Goal: Task Accomplishment & Management: Use online tool/utility

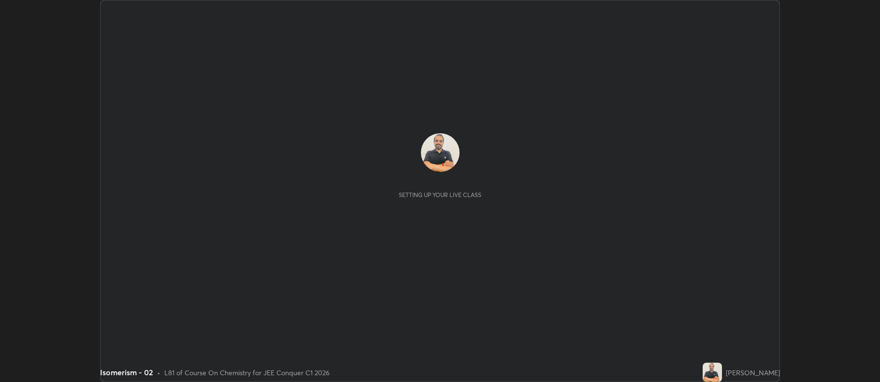
scroll to position [382, 880]
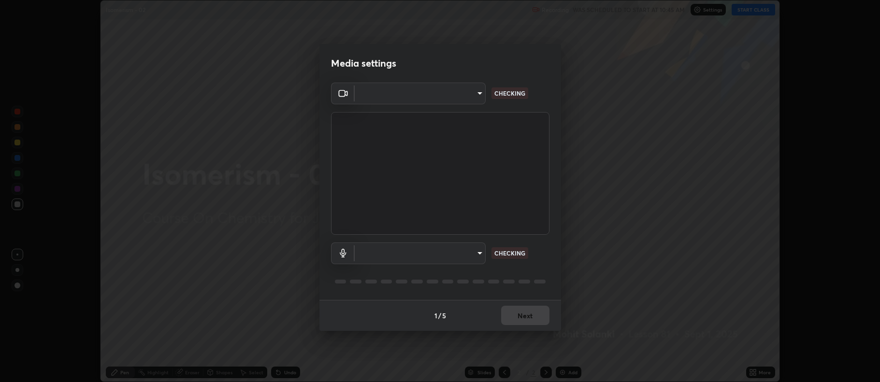
type input "516aff405987d273e063f32cb7a884c6bfcf45826045b825bb1863d7a4804d13"
type input "default"
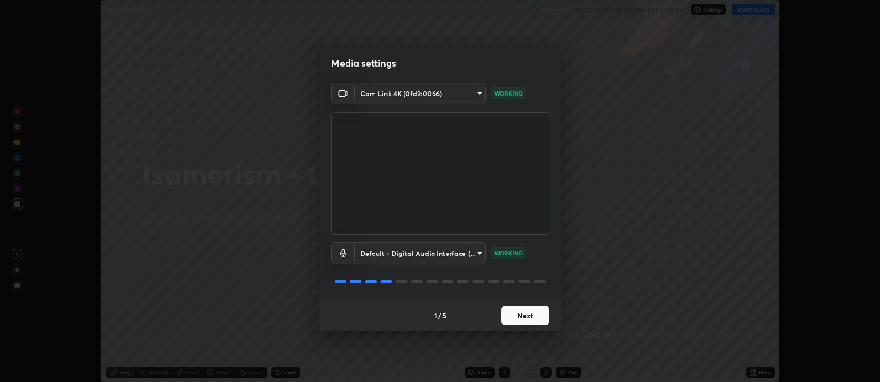
click at [538, 316] on button "Next" at bounding box center [525, 315] width 48 height 19
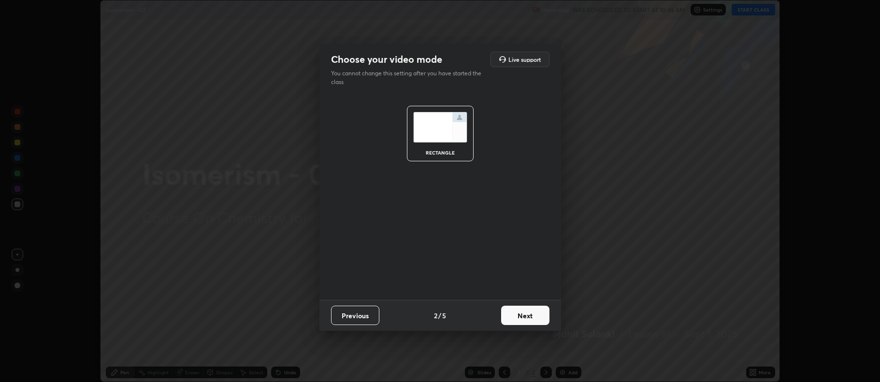
click at [530, 313] on button "Next" at bounding box center [525, 315] width 48 height 19
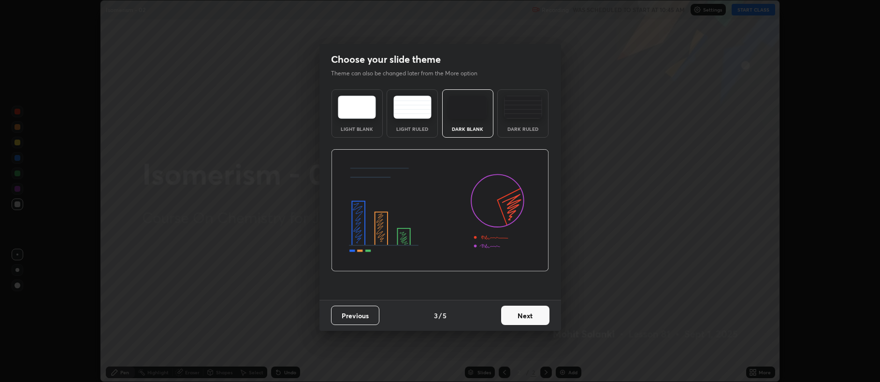
click at [524, 120] on div "Dark Ruled" at bounding box center [522, 113] width 51 height 48
click at [521, 325] on button "Next" at bounding box center [525, 315] width 48 height 19
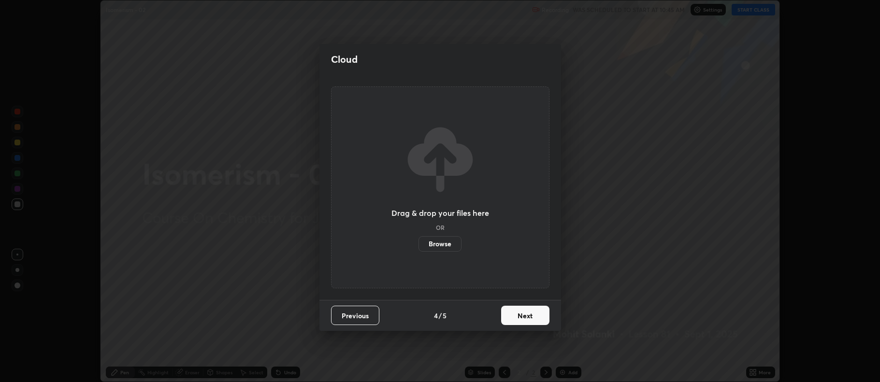
click at [537, 318] on button "Next" at bounding box center [525, 315] width 48 height 19
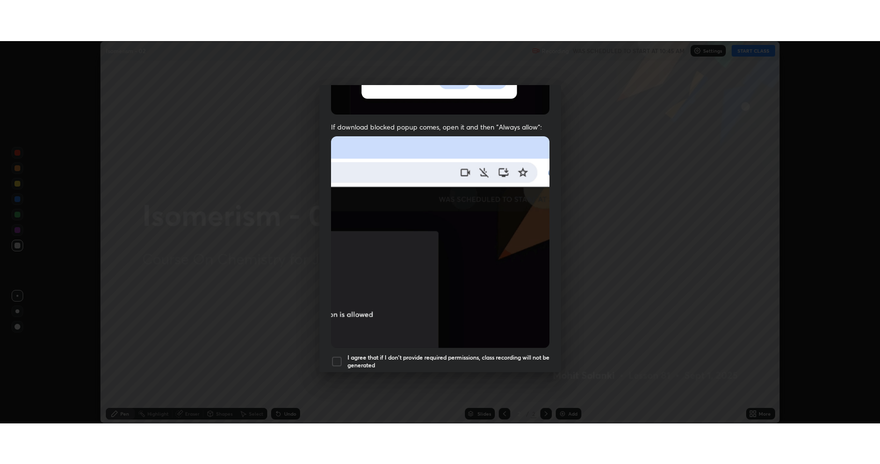
scroll to position [196, 0]
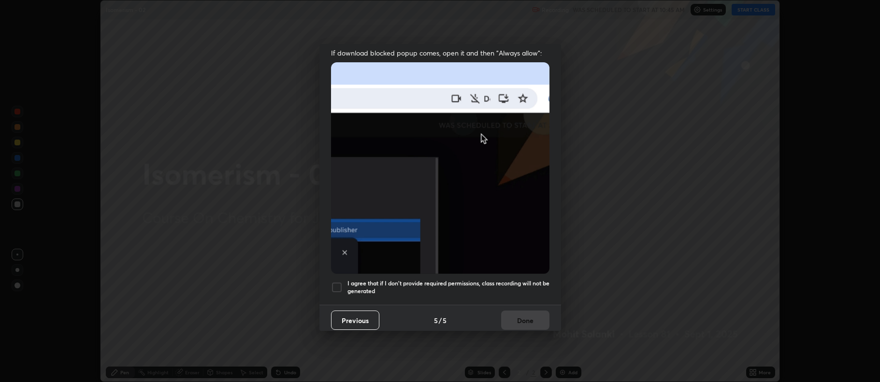
click at [339, 283] on div at bounding box center [337, 288] width 12 height 12
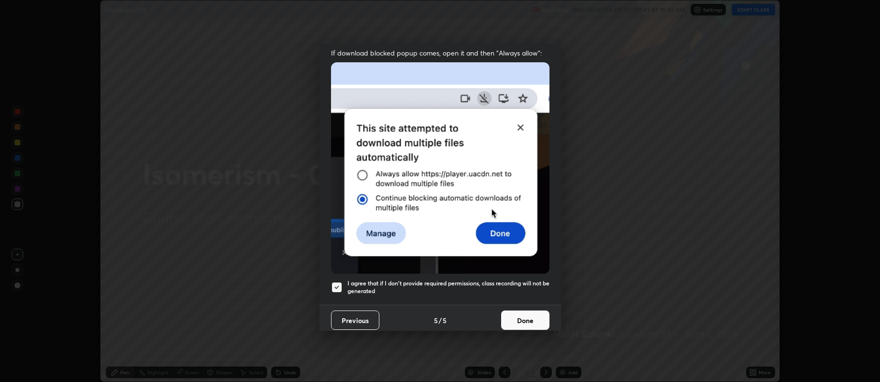
click at [522, 317] on button "Done" at bounding box center [525, 320] width 48 height 19
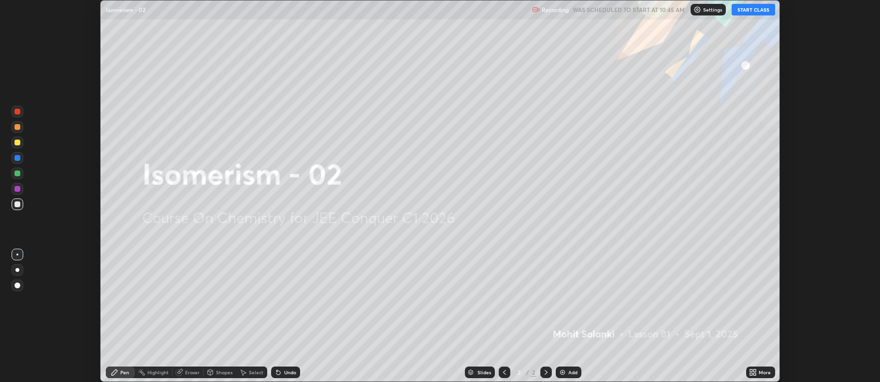
click at [755, 371] on icon at bounding box center [755, 371] width 2 height 2
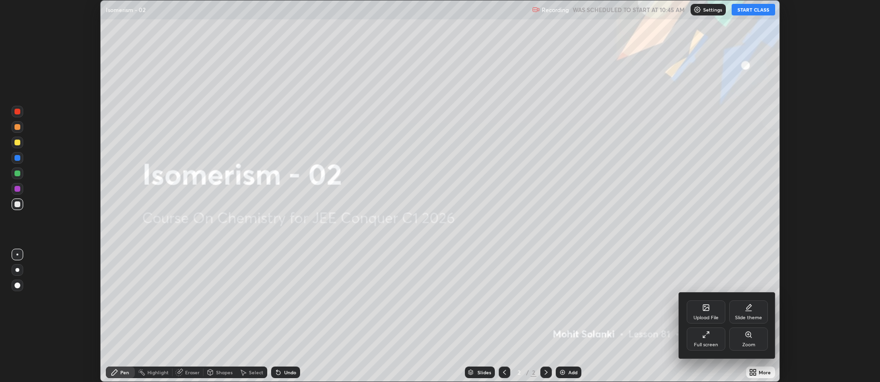
click at [717, 343] on div "Full screen" at bounding box center [706, 345] width 24 height 5
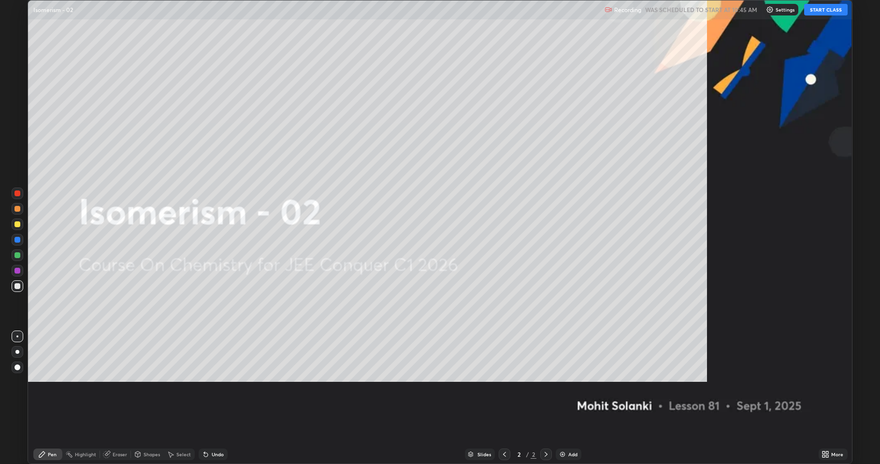
scroll to position [464, 880]
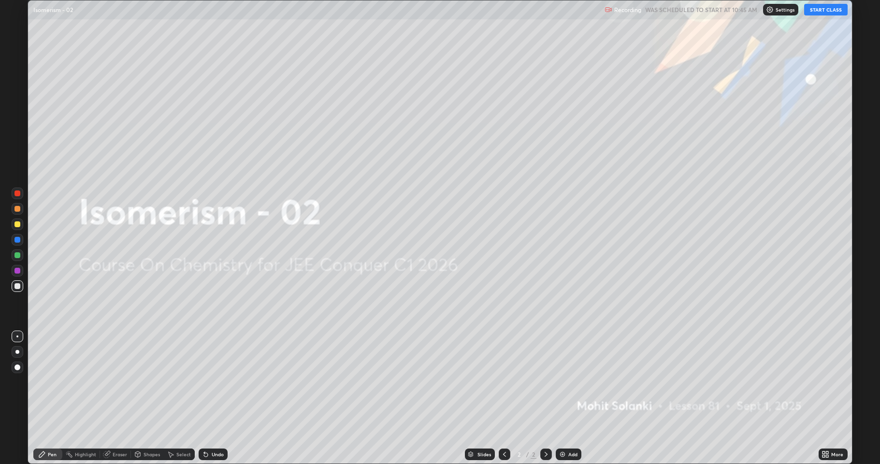
click at [825, 382] on icon at bounding box center [826, 454] width 8 height 8
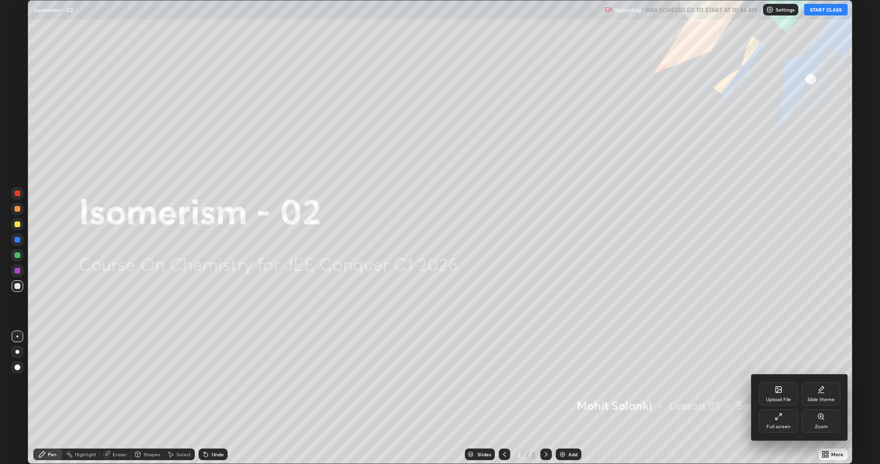
click at [827, 382] on div "Slide theme" at bounding box center [821, 393] width 39 height 23
click at [824, 382] on div "Dark Ruled" at bounding box center [821, 420] width 39 height 23
click at [565, 382] on div at bounding box center [440, 232] width 880 height 464
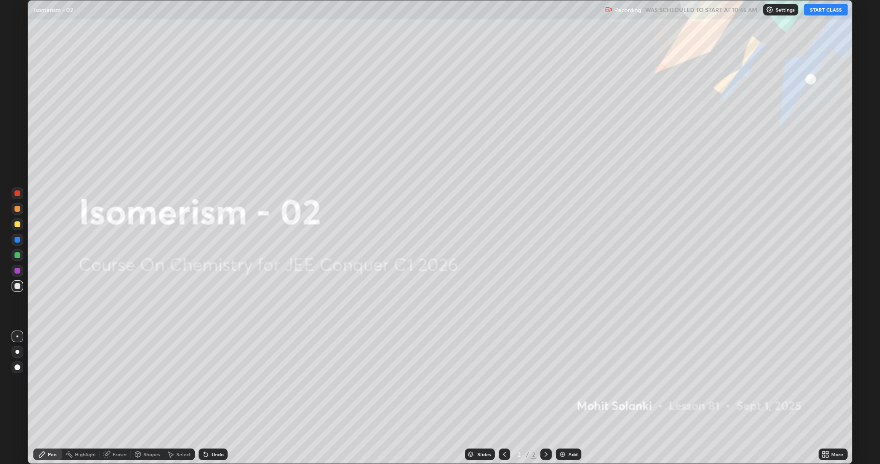
click at [563, 382] on img at bounding box center [563, 454] width 8 height 8
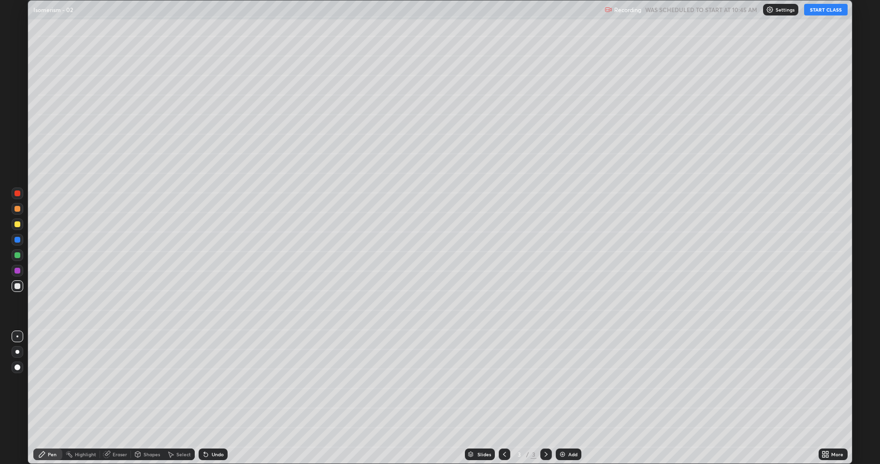
click at [824, 10] on button "START CLASS" at bounding box center [825, 10] width 43 height 12
click at [818, 13] on img "button" at bounding box center [816, 10] width 8 height 8
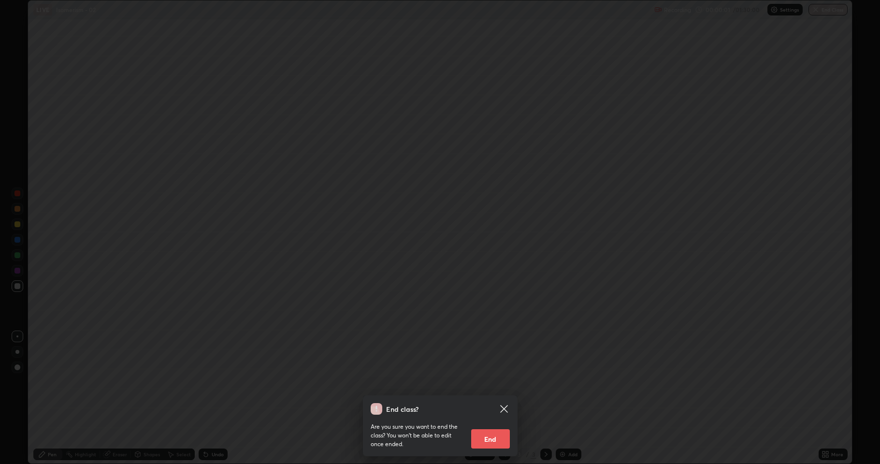
click at [504, 382] on icon at bounding box center [503, 408] width 7 height 7
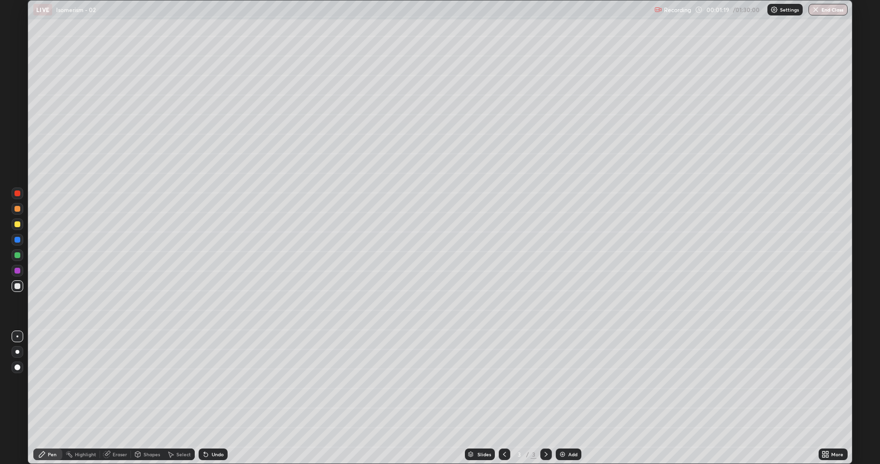
click at [17, 223] on div at bounding box center [17, 224] width 6 height 6
click at [21, 286] on div at bounding box center [18, 286] width 12 height 12
click at [146, 382] on div "Shapes" at bounding box center [152, 454] width 16 height 5
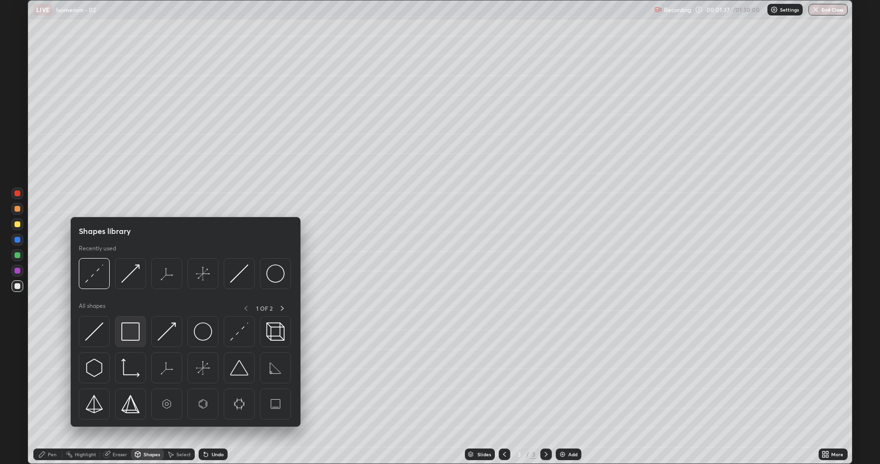
click at [126, 327] on img at bounding box center [130, 331] width 18 height 18
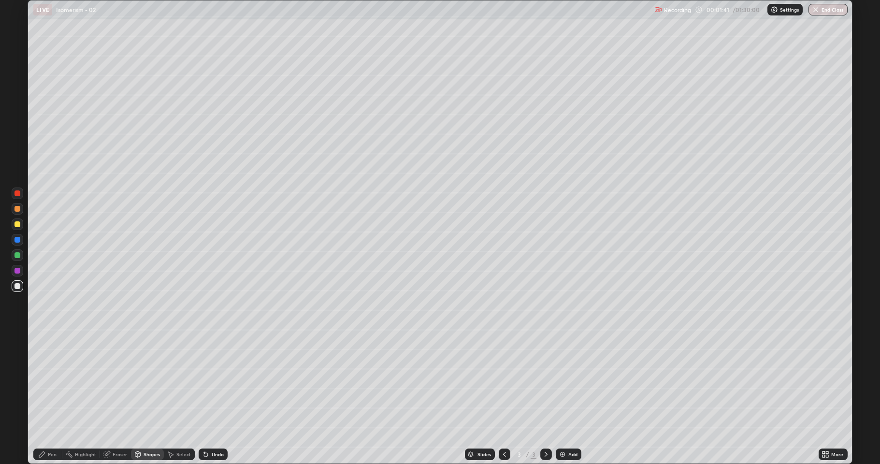
click at [17, 226] on div at bounding box center [17, 224] width 6 height 6
click at [206, 382] on icon at bounding box center [206, 455] width 4 height 4
click at [46, 382] on div "Pen" at bounding box center [47, 454] width 29 height 12
click at [16, 288] on div at bounding box center [17, 286] width 6 height 6
click at [220, 382] on div "Undo" at bounding box center [218, 454] width 12 height 5
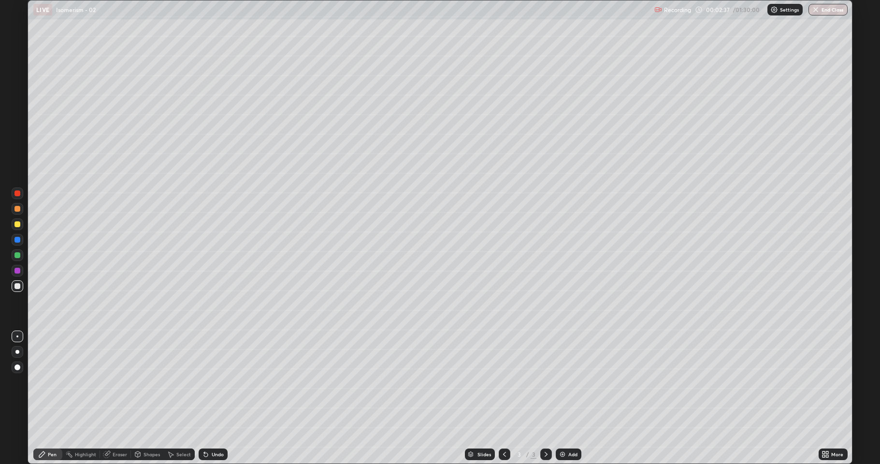
click at [217, 382] on div "Undo" at bounding box center [218, 454] width 12 height 5
click at [217, 382] on div "Undo" at bounding box center [213, 454] width 29 height 12
click at [13, 224] on div at bounding box center [18, 224] width 12 height 12
click at [17, 241] on div at bounding box center [17, 240] width 6 height 6
click at [17, 255] on div at bounding box center [17, 255] width 6 height 6
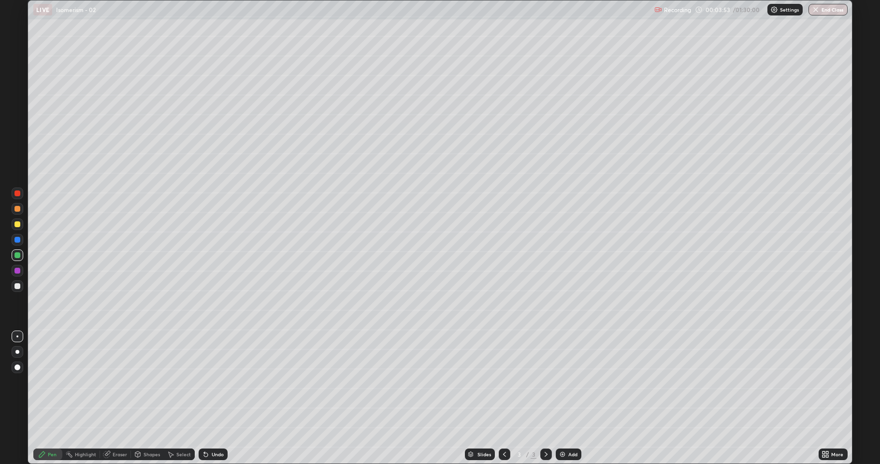
click at [126, 382] on div "Eraser" at bounding box center [120, 454] width 14 height 5
click at [52, 382] on div "Pen" at bounding box center [52, 454] width 9 height 5
click at [15, 289] on div at bounding box center [17, 286] width 6 height 6
click at [16, 257] on div at bounding box center [17, 255] width 6 height 6
click at [19, 225] on div at bounding box center [17, 224] width 6 height 6
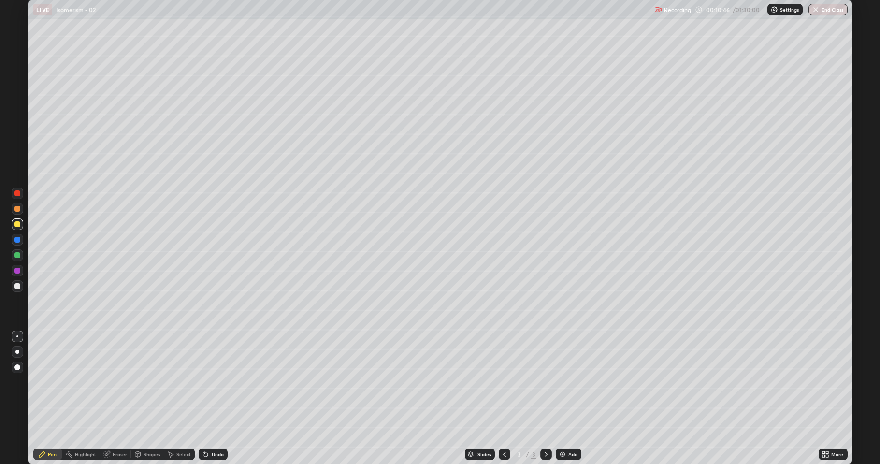
click at [545, 382] on icon at bounding box center [546, 454] width 8 height 8
click at [504, 382] on icon at bounding box center [505, 454] width 8 height 8
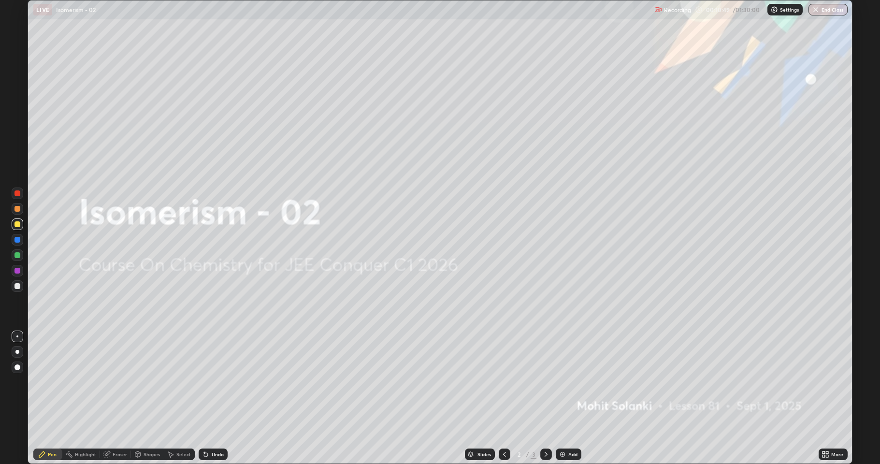
click at [545, 382] on icon at bounding box center [546, 454] width 8 height 8
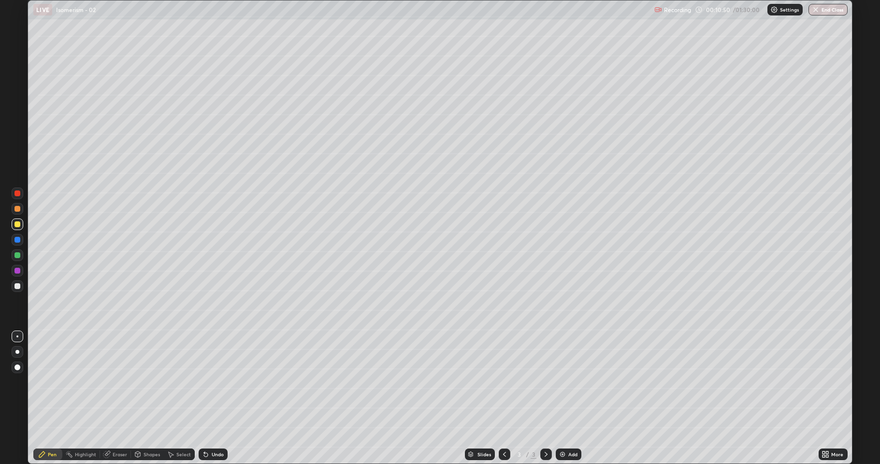
click at [562, 382] on img at bounding box center [563, 454] width 8 height 8
click at [16, 289] on div at bounding box center [17, 286] width 6 height 6
click at [21, 226] on div at bounding box center [18, 224] width 12 height 12
click at [16, 226] on div at bounding box center [17, 224] width 6 height 6
click at [502, 382] on icon at bounding box center [505, 454] width 8 height 8
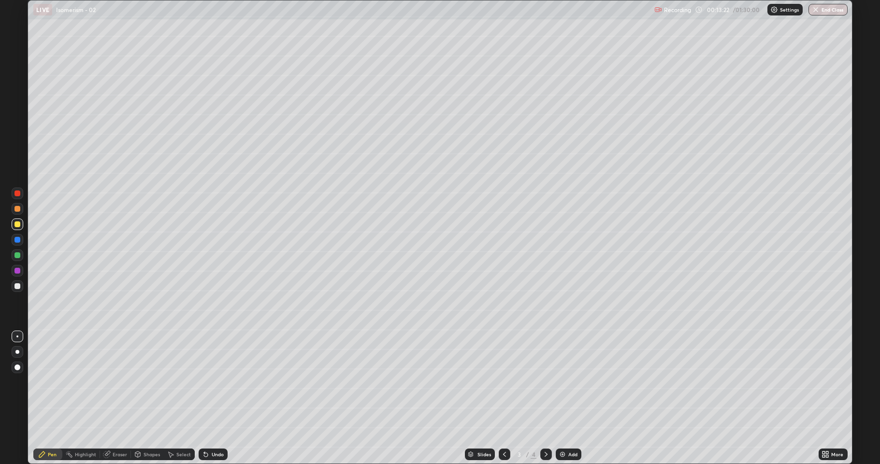
click at [543, 382] on icon at bounding box center [546, 454] width 8 height 8
click at [545, 382] on icon at bounding box center [546, 454] width 8 height 8
click at [563, 382] on img at bounding box center [563, 454] width 8 height 8
click at [18, 288] on div at bounding box center [17, 286] width 6 height 6
click at [219, 382] on div "Undo" at bounding box center [213, 454] width 29 height 12
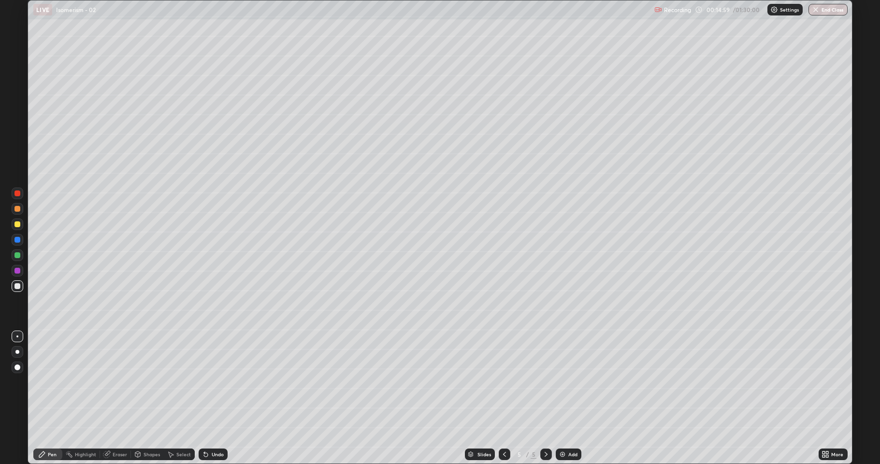
click at [215, 382] on div "Undo" at bounding box center [213, 454] width 29 height 12
click at [216, 382] on div "Undo" at bounding box center [213, 454] width 29 height 12
click at [18, 226] on div at bounding box center [17, 224] width 6 height 6
click at [116, 382] on div "Eraser" at bounding box center [120, 454] width 14 height 5
click at [53, 382] on div "Pen" at bounding box center [47, 454] width 29 height 19
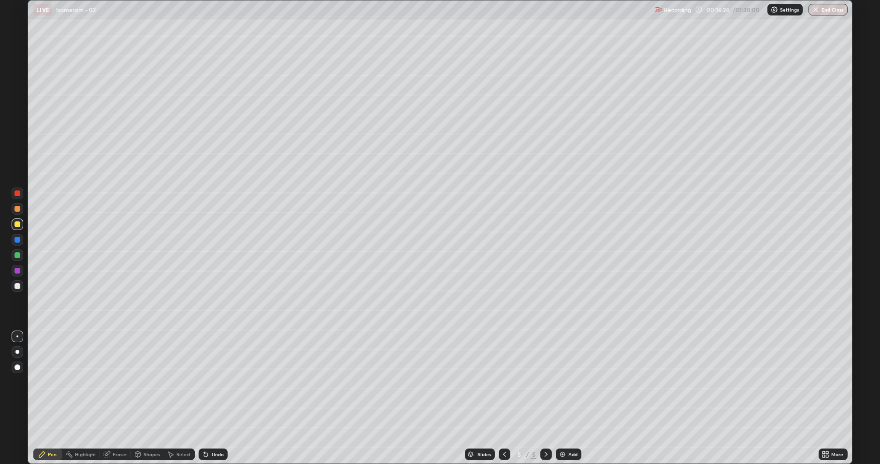
click at [18, 227] on div at bounding box center [17, 224] width 6 height 6
click at [17, 284] on div at bounding box center [17, 286] width 6 height 6
click at [15, 226] on div at bounding box center [17, 224] width 6 height 6
click at [18, 256] on div at bounding box center [17, 255] width 6 height 6
click at [17, 284] on div at bounding box center [17, 286] width 6 height 6
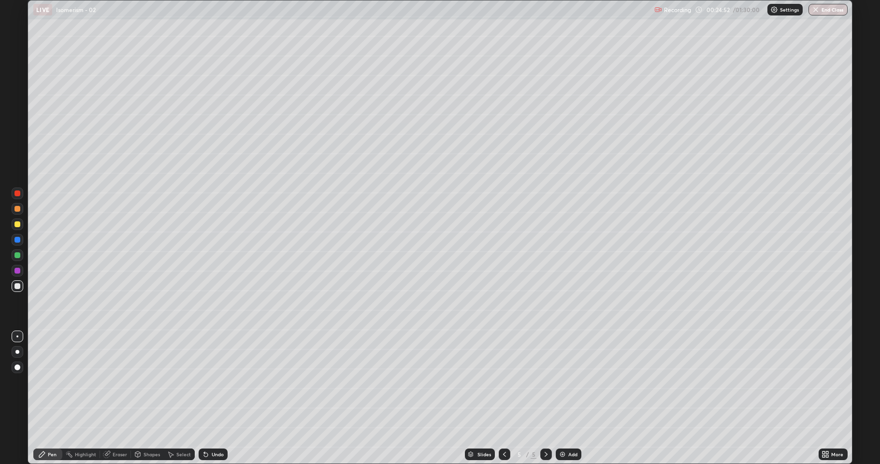
click at [544, 382] on icon at bounding box center [546, 454] width 8 height 8
click at [560, 382] on img at bounding box center [563, 454] width 8 height 8
click at [17, 226] on div at bounding box center [17, 224] width 6 height 6
click at [118, 382] on div "Eraser" at bounding box center [120, 454] width 14 height 5
click at [150, 382] on div "Shapes" at bounding box center [152, 454] width 16 height 5
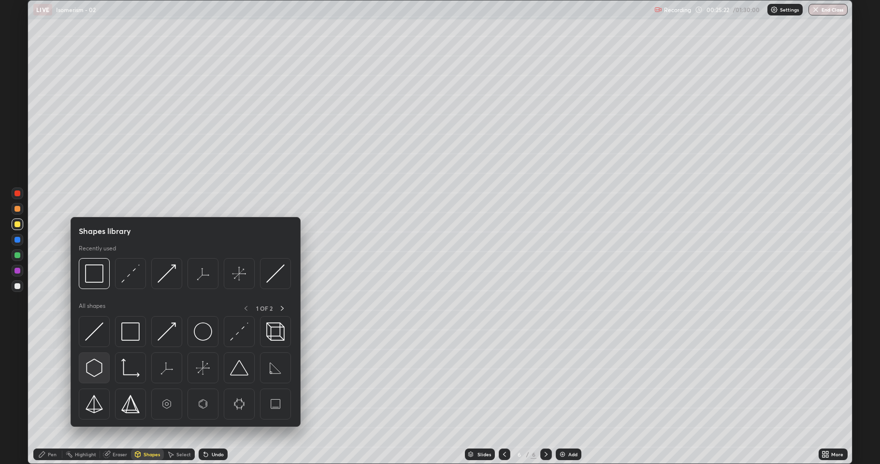
click at [103, 371] on img at bounding box center [94, 368] width 18 height 18
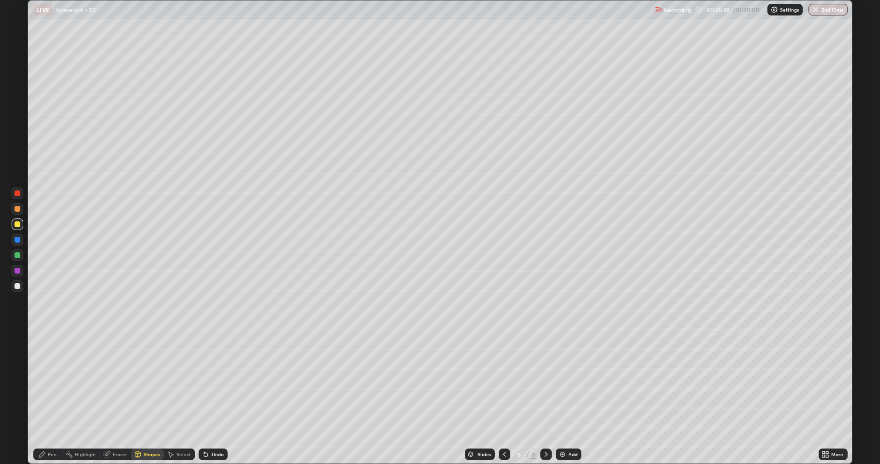
click at [184, 382] on div "Select" at bounding box center [179, 454] width 31 height 19
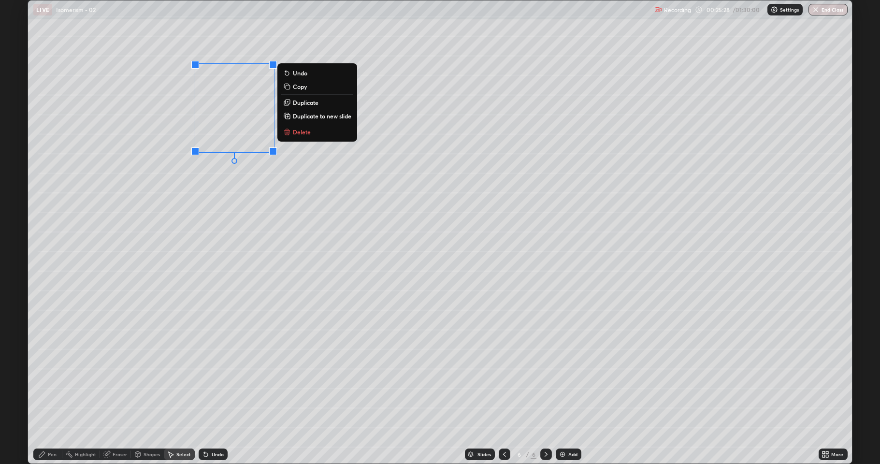
click at [305, 104] on p "Duplicate" at bounding box center [306, 103] width 26 height 8
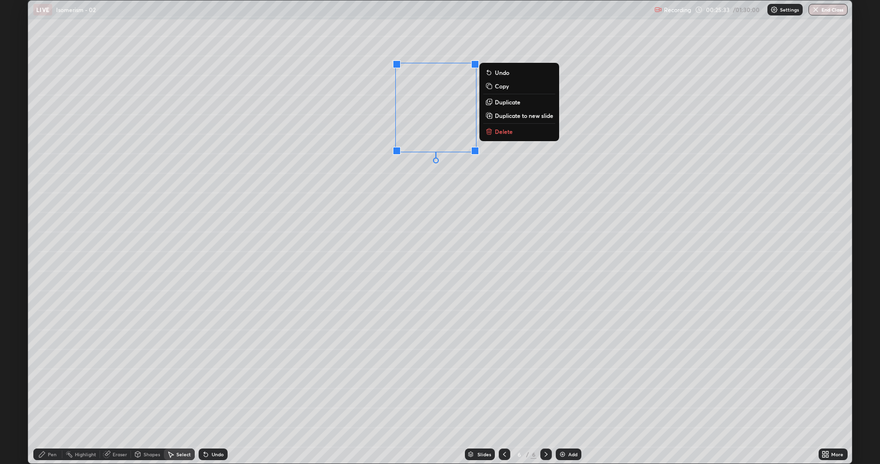
click at [144, 382] on div "Shapes" at bounding box center [147, 454] width 33 height 12
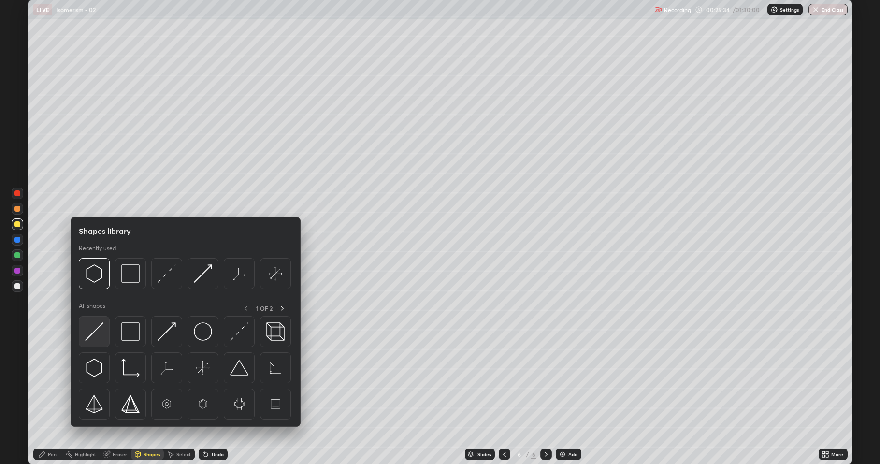
click at [100, 336] on img at bounding box center [94, 331] width 18 height 18
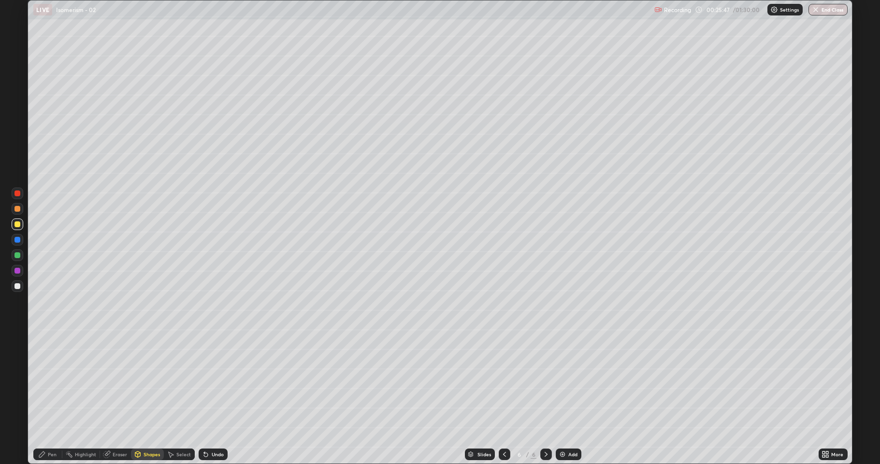
click at [17, 256] on div at bounding box center [17, 255] width 6 height 6
click at [143, 382] on div "Shapes" at bounding box center [147, 454] width 33 height 12
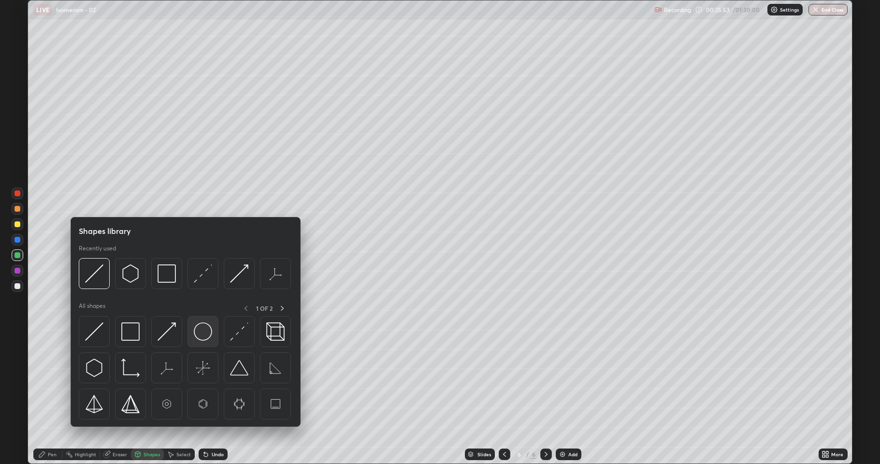
click at [198, 332] on img at bounding box center [203, 331] width 18 height 18
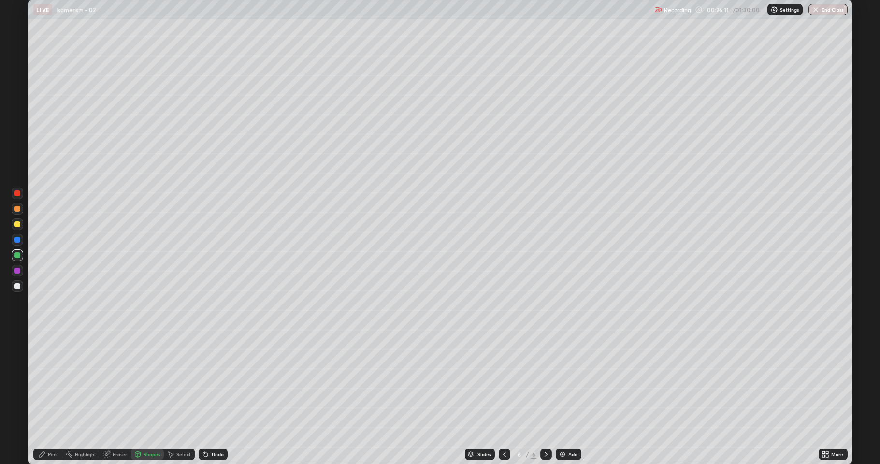
click at [153, 382] on div "Shapes" at bounding box center [152, 454] width 16 height 5
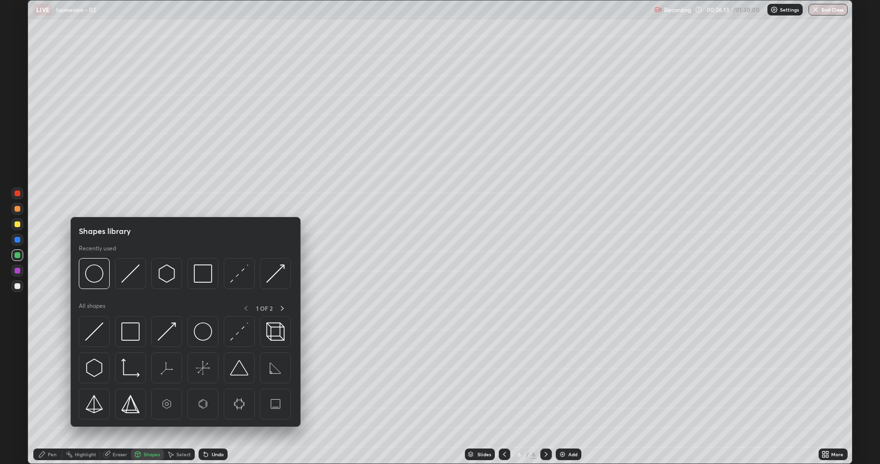
click at [15, 223] on div at bounding box center [17, 224] width 6 height 6
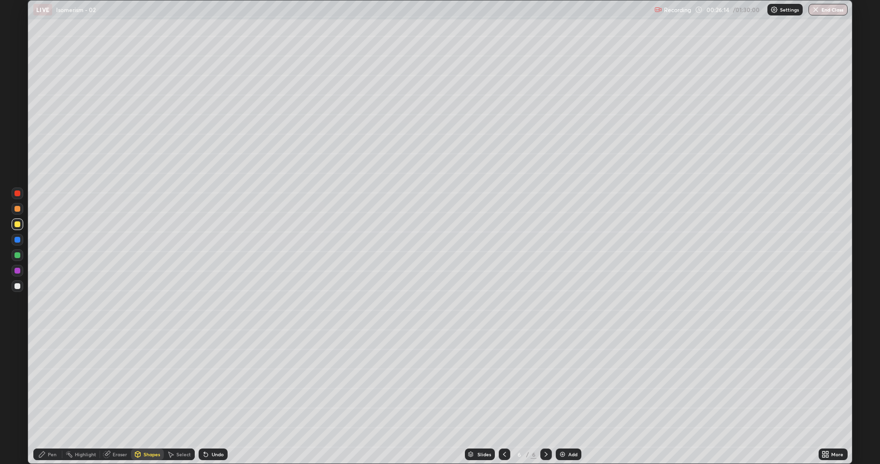
click at [147, 382] on div "Shapes" at bounding box center [147, 454] width 33 height 12
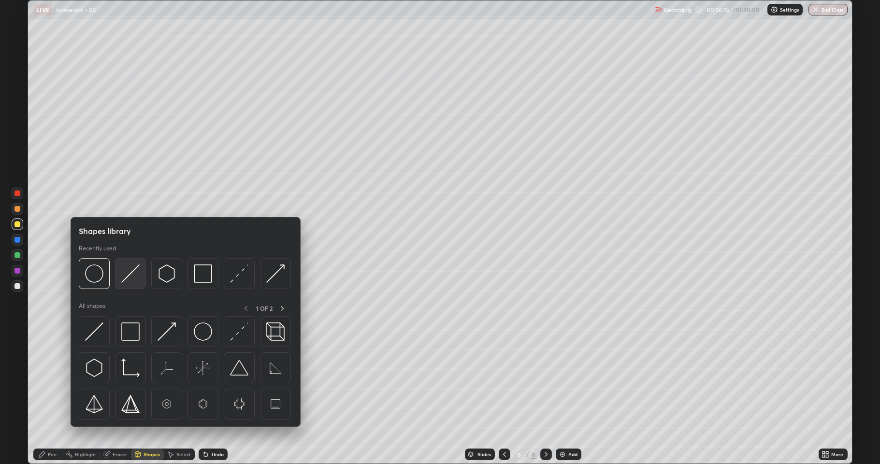
click at [130, 281] on img at bounding box center [130, 273] width 18 height 18
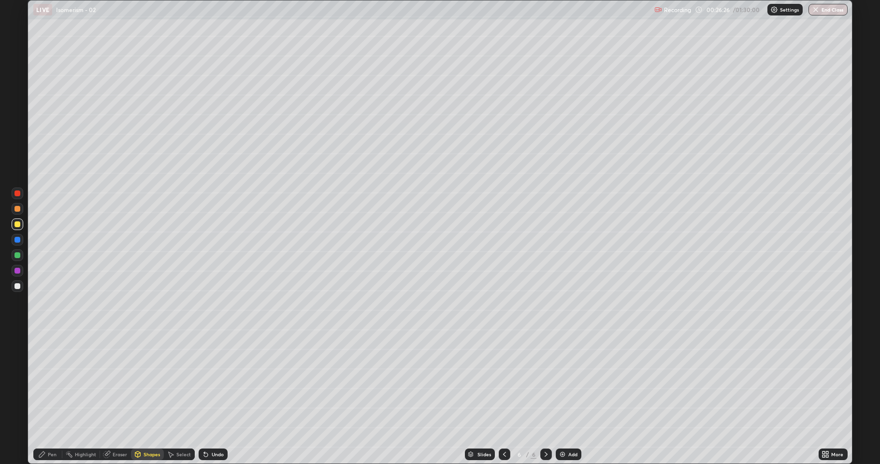
click at [16, 253] on div at bounding box center [17, 255] width 6 height 6
click at [147, 382] on div "Shapes" at bounding box center [152, 454] width 16 height 5
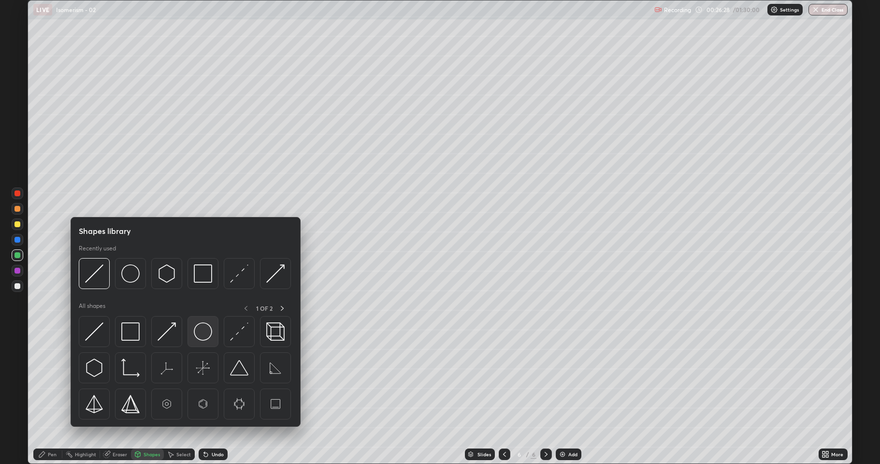
click at [198, 331] on img at bounding box center [203, 331] width 18 height 18
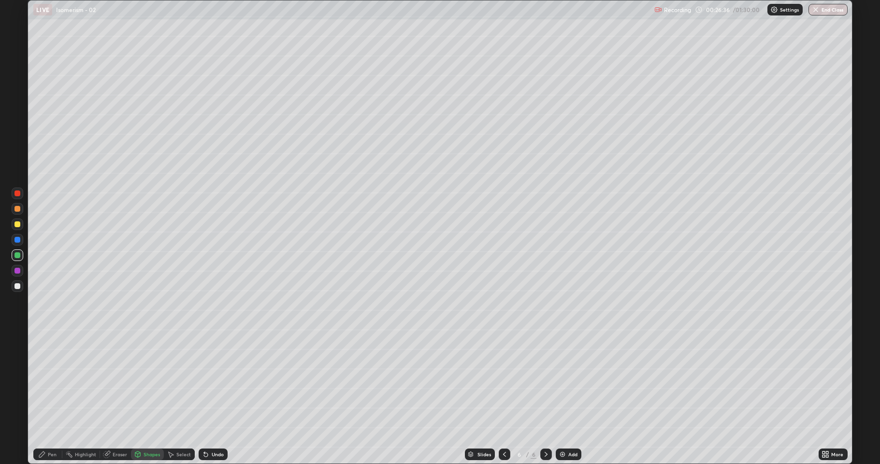
click at [19, 286] on div at bounding box center [17, 286] width 6 height 6
click at [213, 382] on div "Undo" at bounding box center [218, 454] width 12 height 5
click at [155, 382] on div "Shapes" at bounding box center [152, 454] width 16 height 5
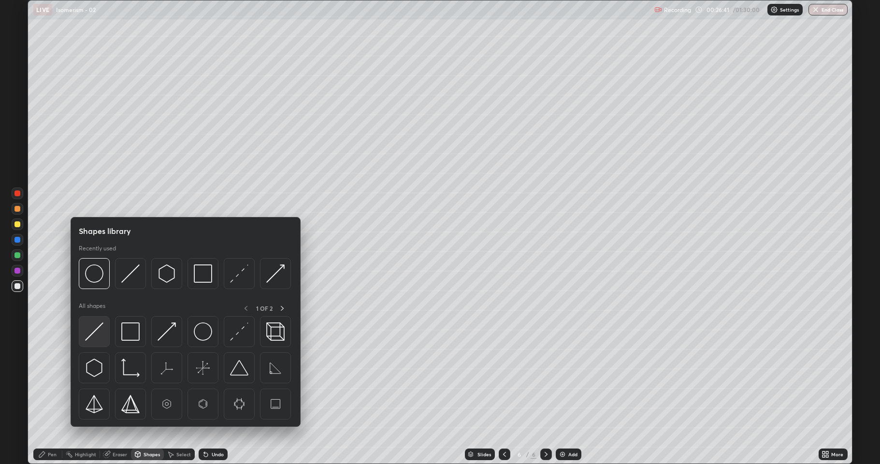
click at [105, 332] on div at bounding box center [94, 331] width 31 height 31
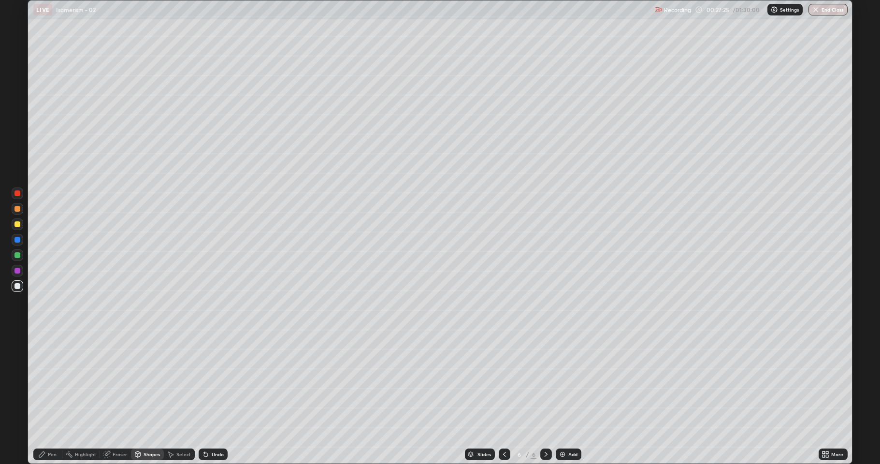
click at [14, 225] on div at bounding box center [17, 224] width 6 height 6
click at [18, 258] on div at bounding box center [17, 255] width 6 height 6
click at [47, 382] on div "Pen" at bounding box center [47, 454] width 29 height 12
click at [150, 382] on div "Shapes" at bounding box center [152, 454] width 16 height 5
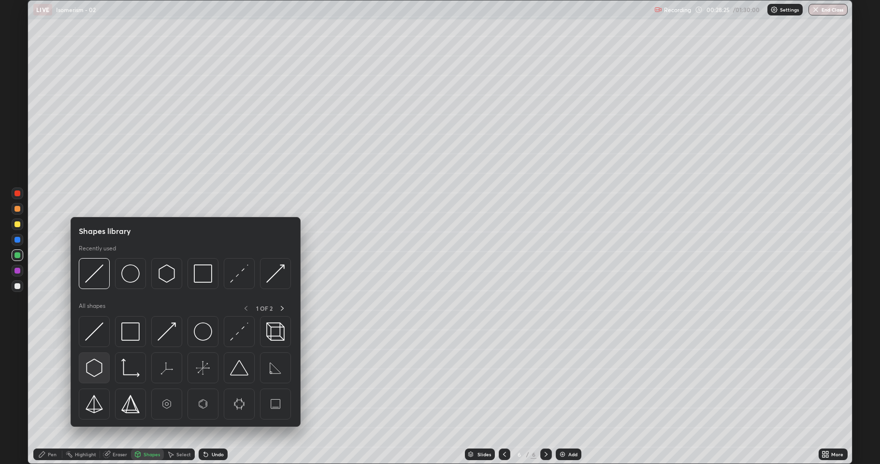
click at [98, 370] on img at bounding box center [94, 368] width 18 height 18
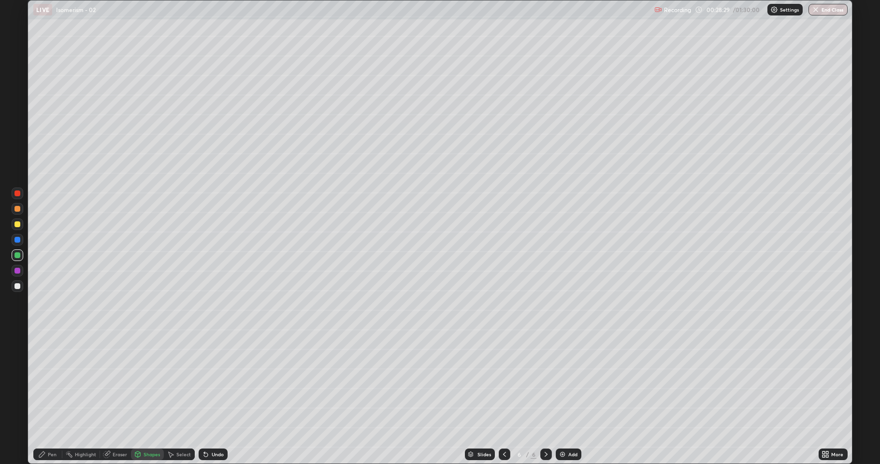
click at [16, 288] on div at bounding box center [17, 286] width 6 height 6
click at [210, 382] on div "Undo" at bounding box center [213, 454] width 29 height 12
click at [145, 382] on div "Shapes" at bounding box center [152, 454] width 16 height 5
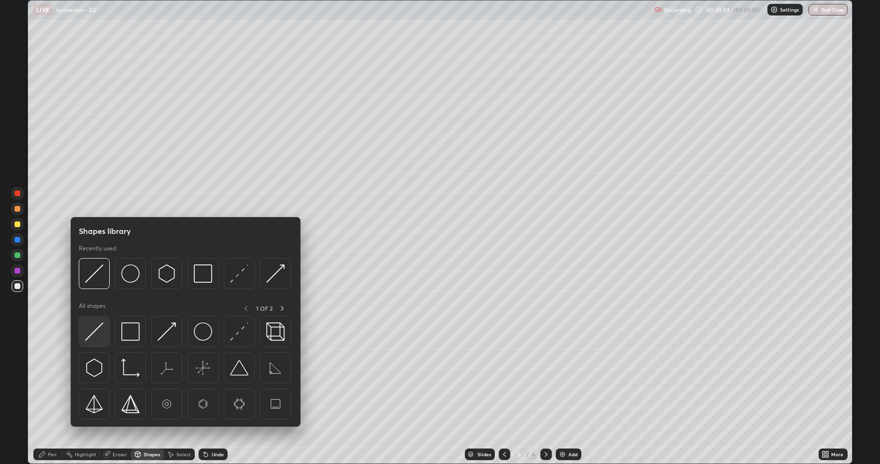
click at [96, 333] on img at bounding box center [94, 331] width 18 height 18
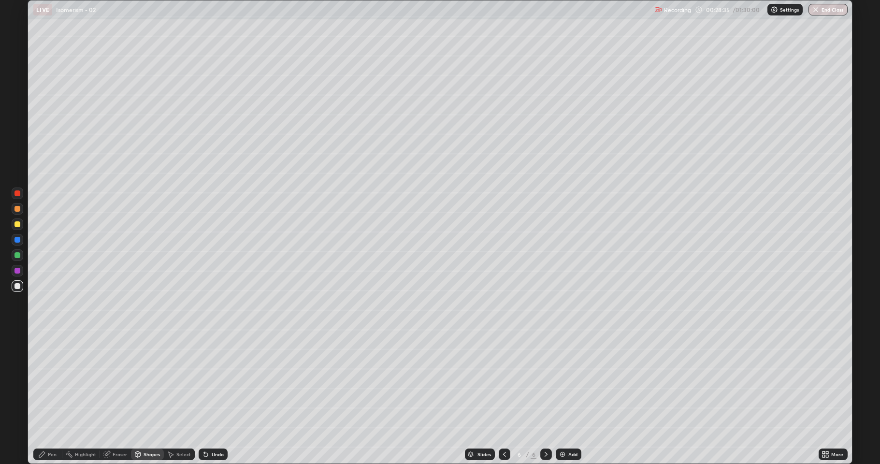
click at [19, 271] on div at bounding box center [17, 271] width 6 height 6
click at [154, 382] on div "Shapes" at bounding box center [152, 454] width 16 height 5
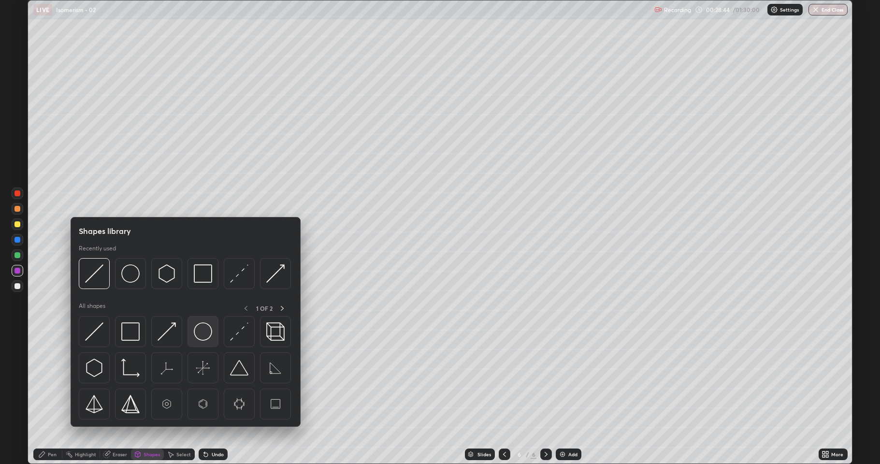
click at [201, 337] on img at bounding box center [203, 331] width 18 height 18
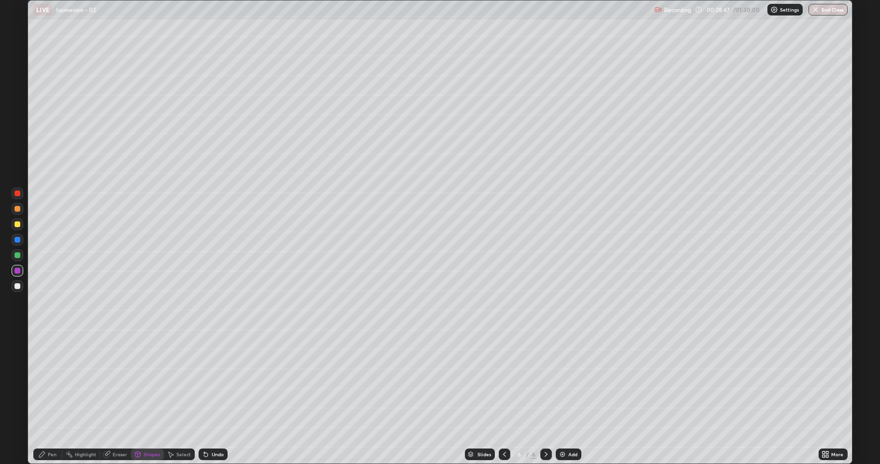
click at [17, 287] on div at bounding box center [17, 286] width 6 height 6
click at [205, 382] on icon at bounding box center [206, 454] width 8 height 8
click at [150, 382] on div "Shapes" at bounding box center [152, 454] width 16 height 5
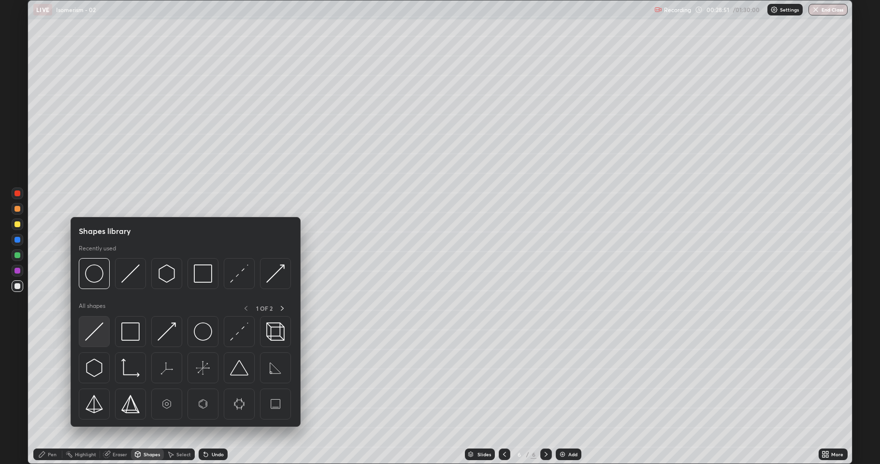
click at [97, 335] on img at bounding box center [94, 331] width 18 height 18
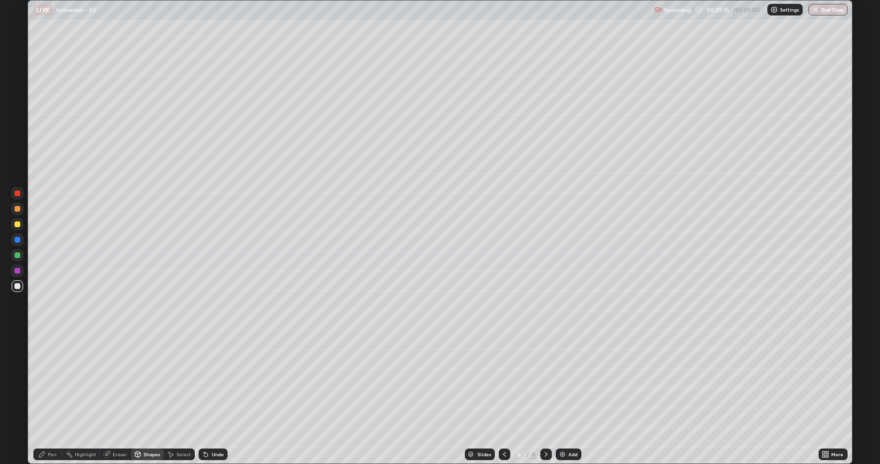
click at [150, 382] on div "Shapes" at bounding box center [152, 454] width 16 height 5
click at [213, 382] on div "Undo" at bounding box center [213, 454] width 29 height 12
click at [182, 382] on div "Select" at bounding box center [179, 454] width 31 height 19
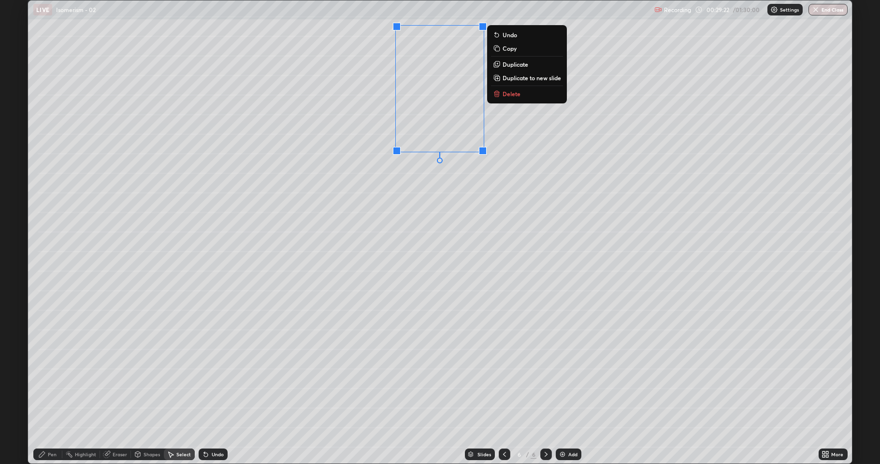
click at [516, 65] on p "Duplicate" at bounding box center [516, 64] width 26 height 8
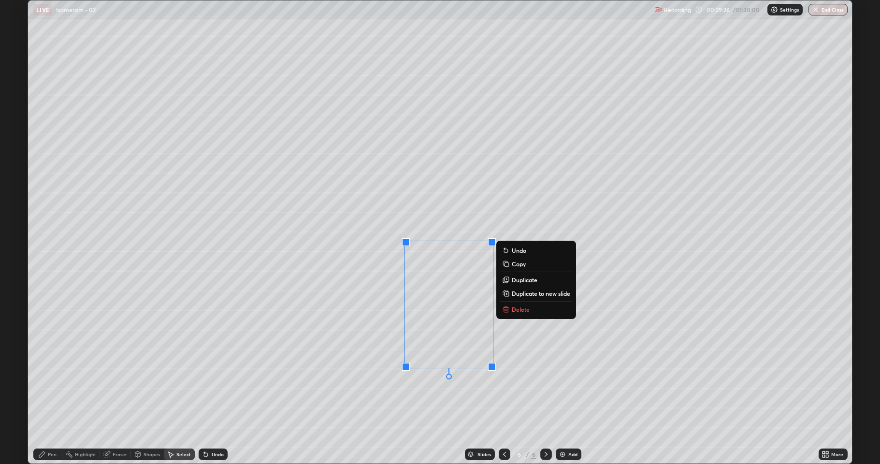
click at [147, 382] on div "Shapes" at bounding box center [152, 454] width 16 height 5
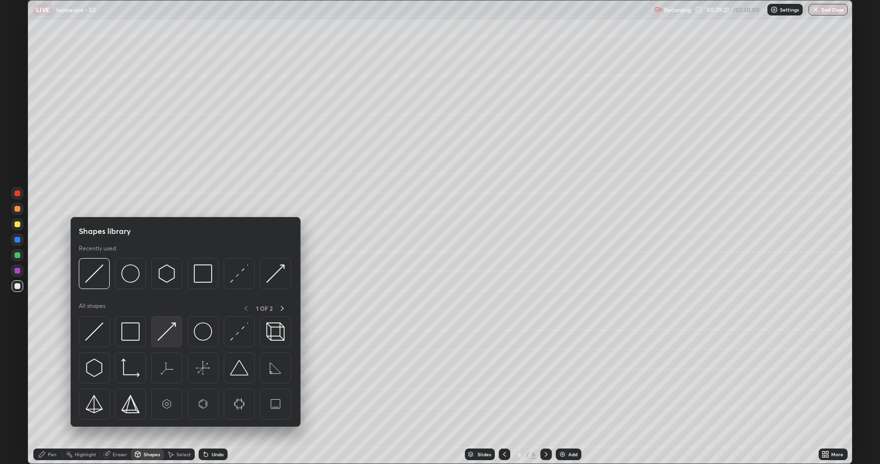
click at [164, 338] on img at bounding box center [167, 331] width 18 height 18
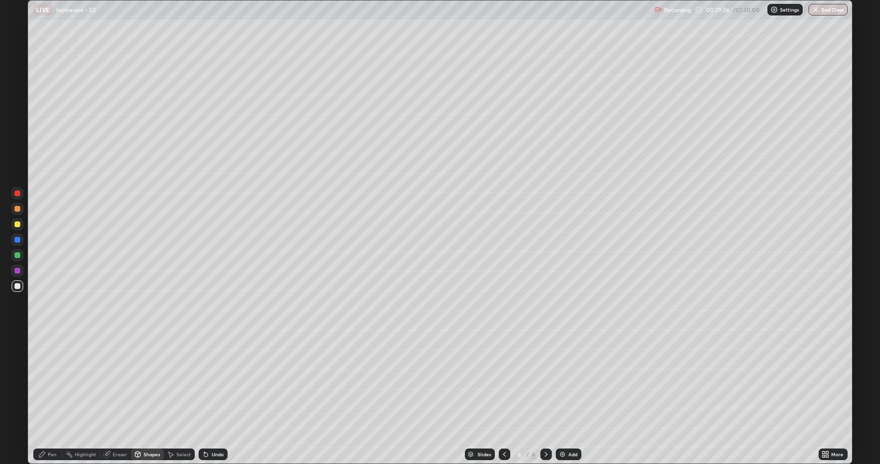
click at [18, 273] on div at bounding box center [17, 271] width 6 height 6
click at [220, 382] on div "Undo" at bounding box center [218, 454] width 12 height 5
click at [55, 382] on div "Pen" at bounding box center [47, 454] width 29 height 19
click at [17, 285] on div at bounding box center [17, 286] width 6 height 6
click at [559, 382] on img at bounding box center [563, 454] width 8 height 8
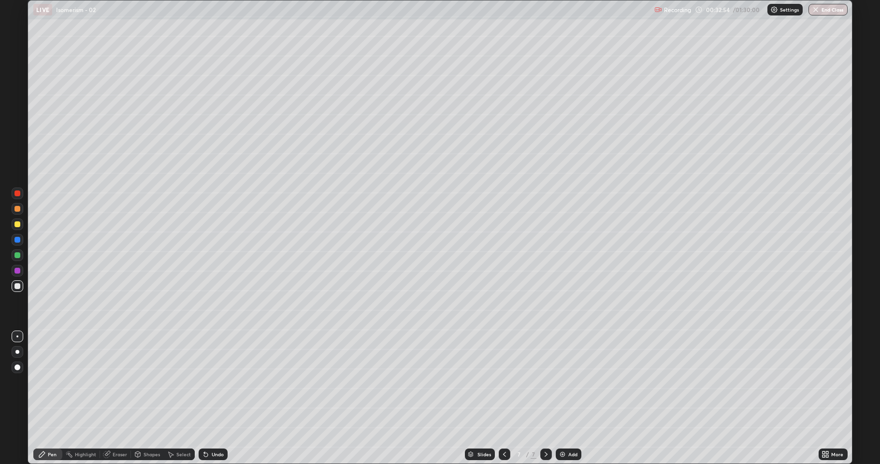
click at [19, 225] on div at bounding box center [17, 224] width 6 height 6
click at [15, 284] on div at bounding box center [17, 286] width 6 height 6
click at [21, 224] on div at bounding box center [18, 224] width 12 height 12
click at [17, 256] on div at bounding box center [17, 255] width 6 height 6
click at [18, 226] on div at bounding box center [17, 224] width 6 height 6
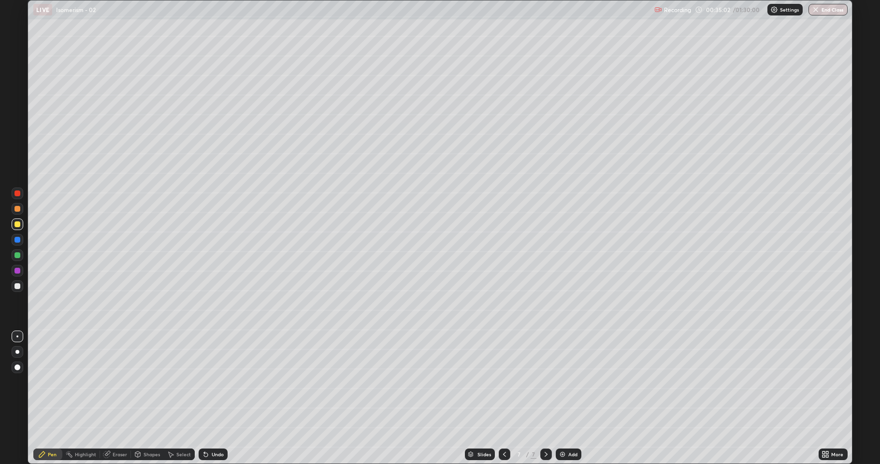
click at [121, 382] on div "Eraser" at bounding box center [120, 454] width 14 height 5
click at [57, 382] on div "Pen" at bounding box center [47, 454] width 29 height 12
click at [17, 257] on div at bounding box center [17, 255] width 6 height 6
click at [504, 382] on icon at bounding box center [505, 454] width 8 height 8
click at [178, 382] on div "Select" at bounding box center [183, 454] width 14 height 5
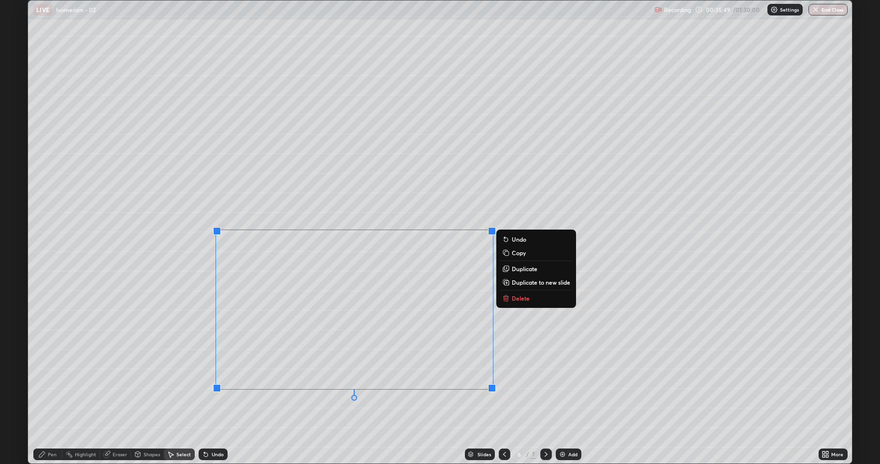
click at [518, 271] on p "Duplicate" at bounding box center [525, 269] width 26 height 8
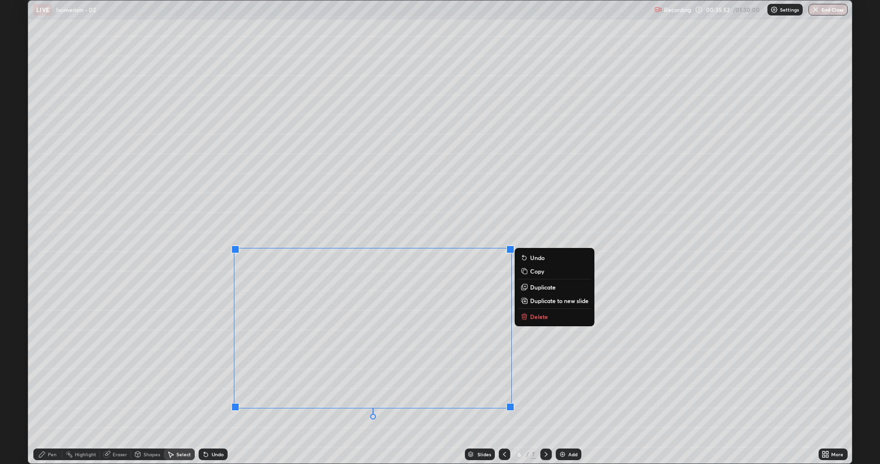
click at [212, 382] on div "Undo" at bounding box center [218, 454] width 12 height 5
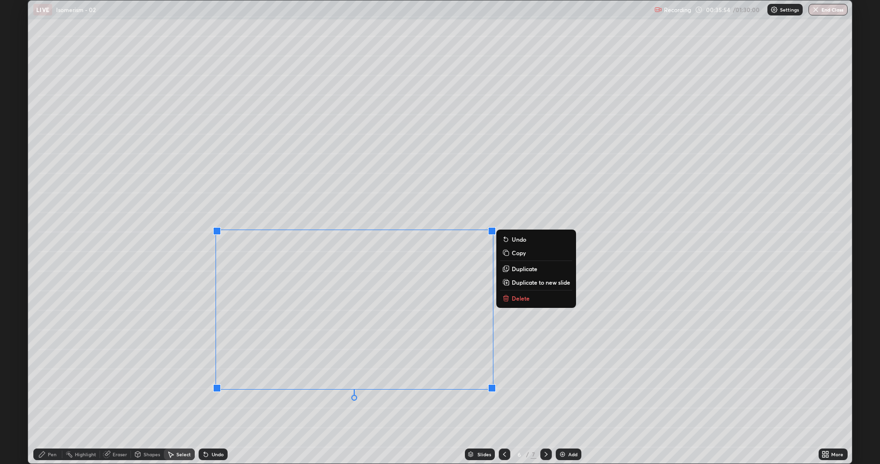
click at [519, 268] on p "Duplicate" at bounding box center [525, 269] width 26 height 8
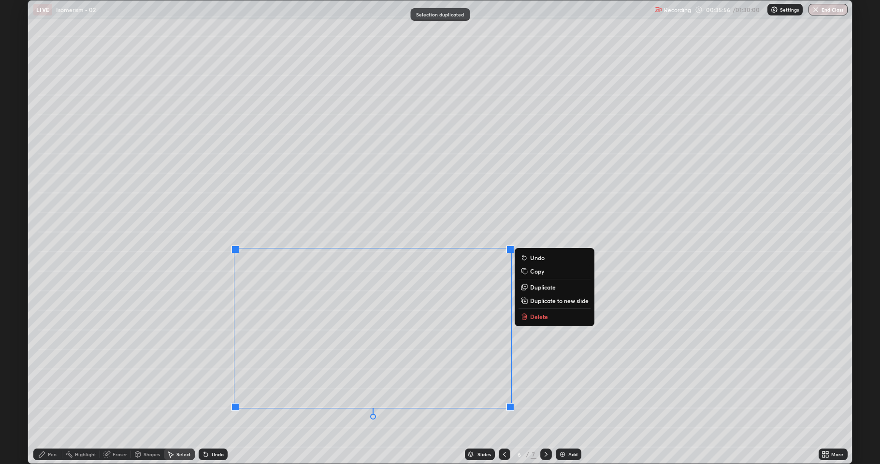
click at [216, 382] on div "Undo" at bounding box center [218, 454] width 12 height 5
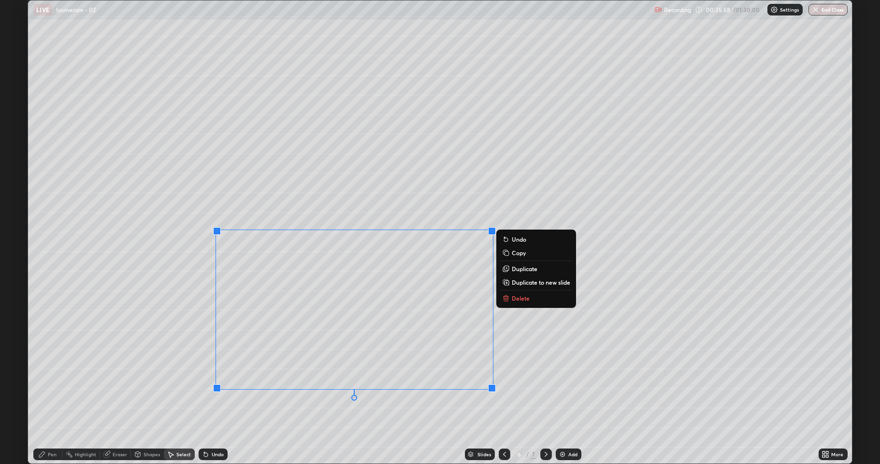
click at [515, 255] on p "Copy" at bounding box center [519, 253] width 14 height 8
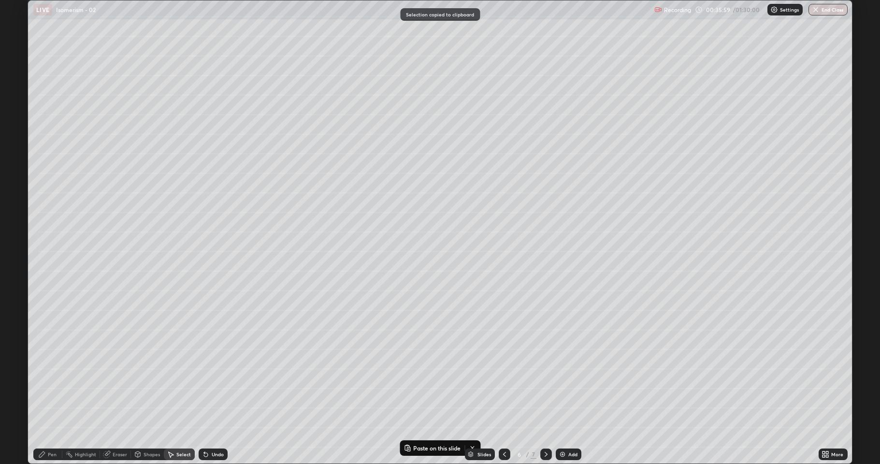
click at [544, 382] on icon at bounding box center [546, 454] width 8 height 8
click at [264, 334] on div "0 ° Undo Copy Paste here Duplicate Duplicate to new slide Delete" at bounding box center [440, 231] width 824 height 463
click at [294, 347] on p "Paste here" at bounding box center [302, 347] width 29 height 8
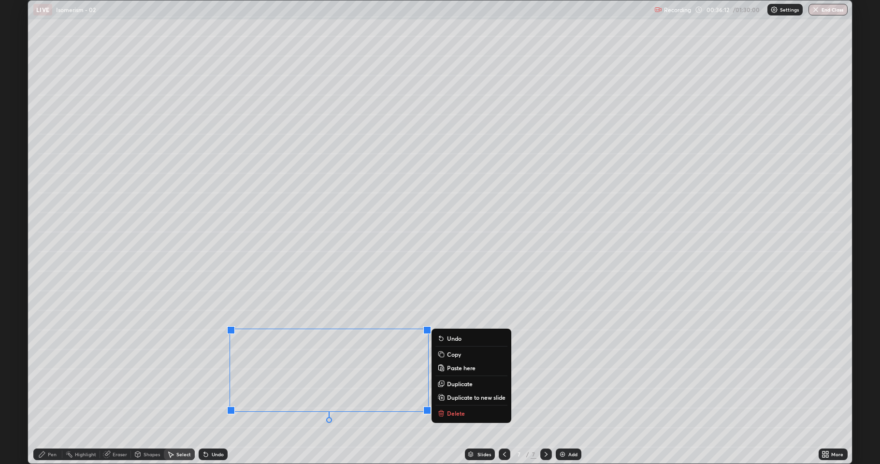
click at [302, 382] on div "0 ° Undo Copy Paste here Duplicate Duplicate to new slide Delete" at bounding box center [440, 231] width 824 height 463
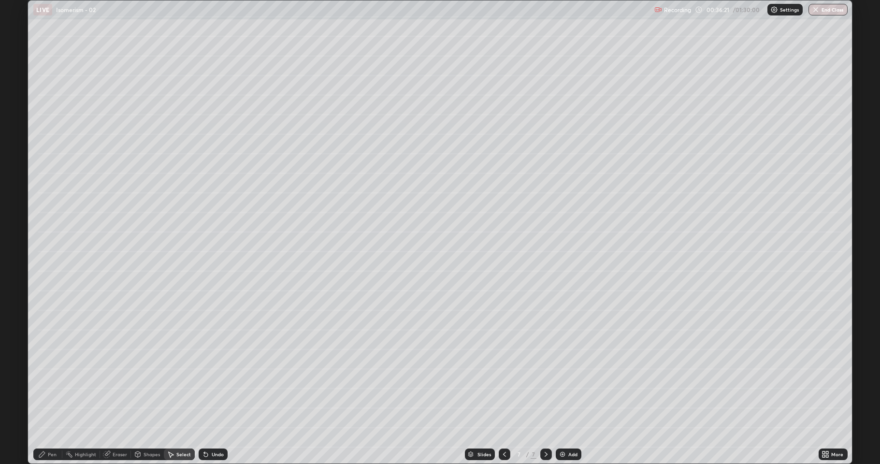
click at [47, 382] on div "Pen" at bounding box center [47, 454] width 29 height 12
click at [17, 273] on div at bounding box center [17, 271] width 6 height 6
click at [15, 254] on div at bounding box center [17, 255] width 6 height 6
click at [17, 268] on div at bounding box center [17, 271] width 6 height 6
click at [17, 226] on div at bounding box center [17, 224] width 6 height 6
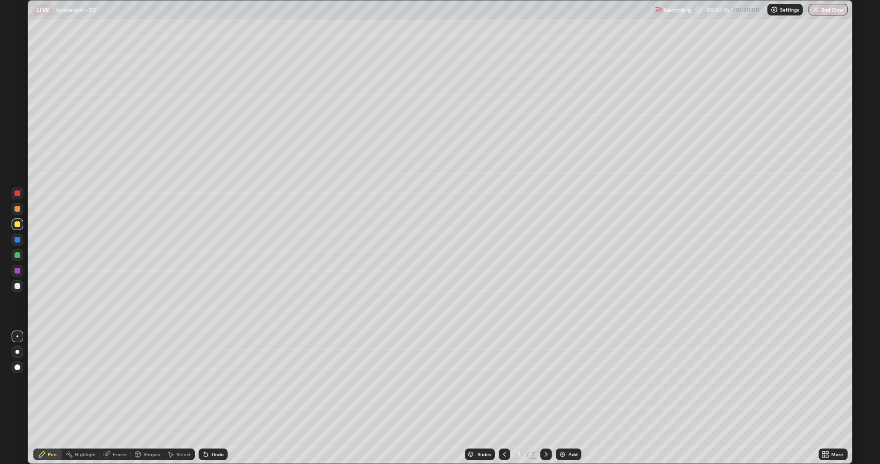
click at [220, 382] on div "Undo" at bounding box center [218, 454] width 12 height 5
click at [215, 382] on div "Undo" at bounding box center [218, 454] width 12 height 5
click at [212, 382] on div "Undo" at bounding box center [218, 454] width 12 height 5
click at [14, 255] on div at bounding box center [17, 255] width 6 height 6
click at [207, 382] on div "Undo" at bounding box center [213, 454] width 29 height 12
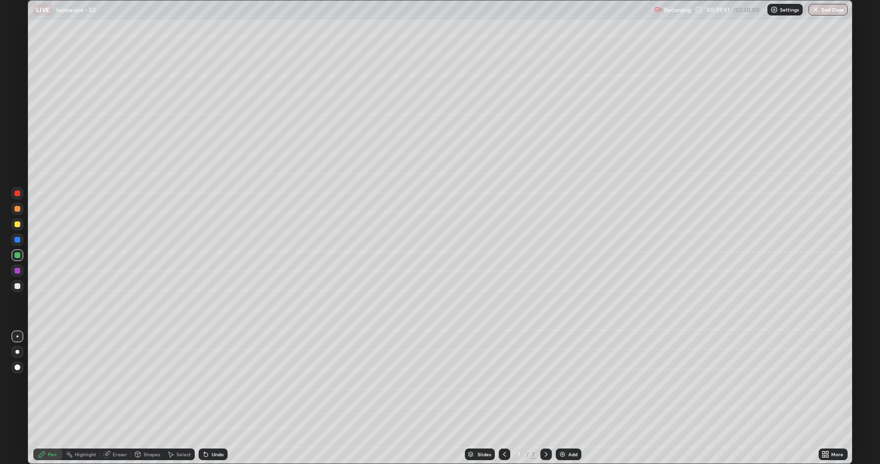
click at [210, 382] on div "Undo" at bounding box center [213, 454] width 29 height 12
click at [211, 382] on div "Undo" at bounding box center [213, 454] width 29 height 12
click at [210, 382] on div "Undo" at bounding box center [211, 454] width 33 height 19
click at [21, 286] on div at bounding box center [18, 286] width 12 height 12
click at [212, 382] on div "Undo" at bounding box center [218, 454] width 12 height 5
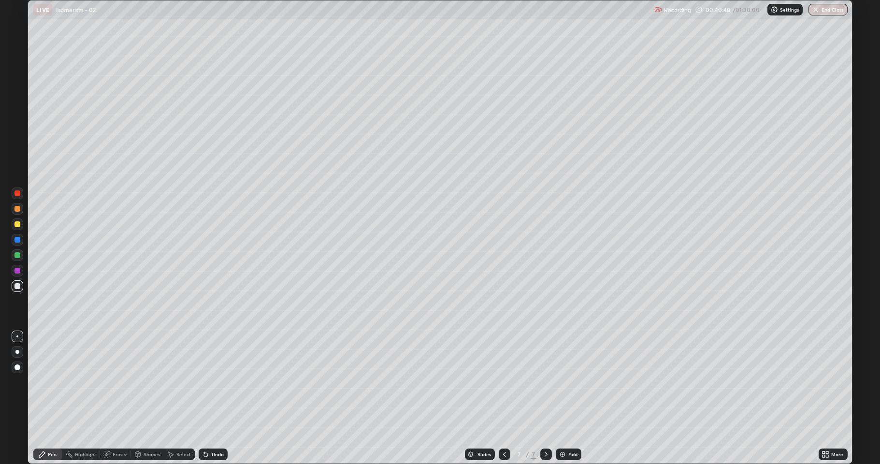
click at [118, 382] on div "Eraser" at bounding box center [120, 454] width 14 height 5
click at [48, 382] on div "Pen" at bounding box center [52, 454] width 9 height 5
click at [17, 222] on div at bounding box center [17, 224] width 6 height 6
click at [545, 382] on icon at bounding box center [546, 454] width 3 height 5
click at [504, 382] on icon at bounding box center [505, 454] width 8 height 8
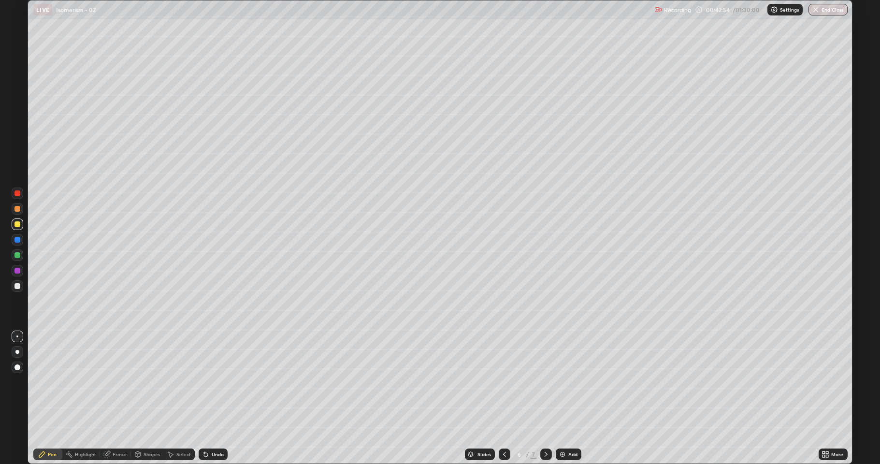
click at [543, 382] on icon at bounding box center [546, 454] width 8 height 8
click at [561, 382] on img at bounding box center [563, 454] width 8 height 8
click at [17, 288] on div at bounding box center [17, 286] width 6 height 6
click at [16, 257] on div at bounding box center [17, 255] width 6 height 6
click at [15, 286] on div at bounding box center [17, 286] width 6 height 6
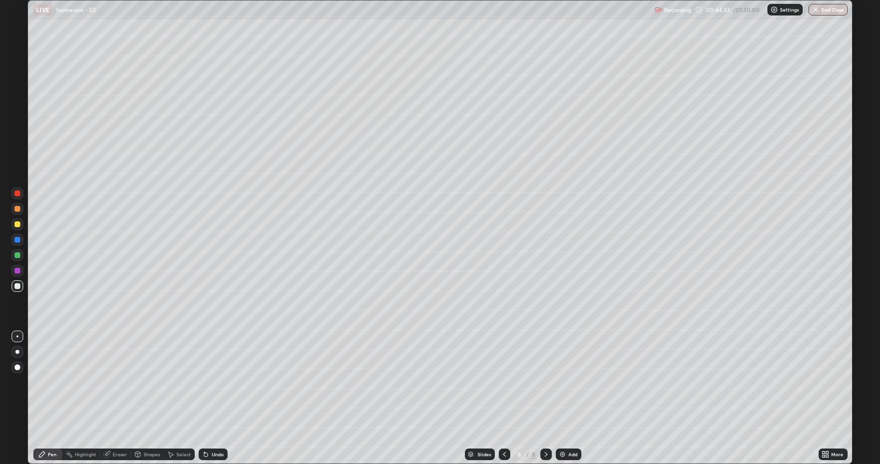
click at [17, 228] on div at bounding box center [18, 224] width 12 height 12
click at [16, 257] on div at bounding box center [17, 255] width 6 height 6
click at [17, 257] on div at bounding box center [17, 255] width 6 height 6
click at [15, 272] on div at bounding box center [17, 271] width 6 height 6
click at [17, 222] on div at bounding box center [17, 224] width 6 height 6
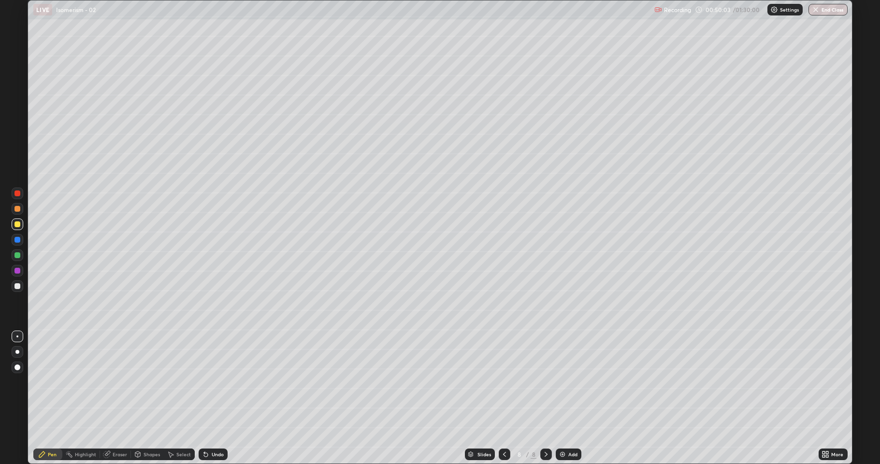
click at [16, 273] on div at bounding box center [17, 271] width 6 height 6
click at [150, 382] on div "Shapes" at bounding box center [152, 454] width 16 height 5
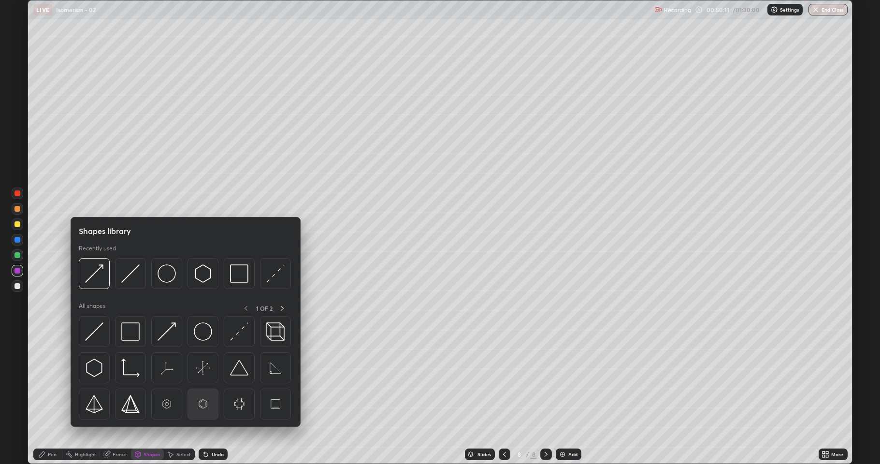
click at [207, 382] on img at bounding box center [203, 404] width 18 height 18
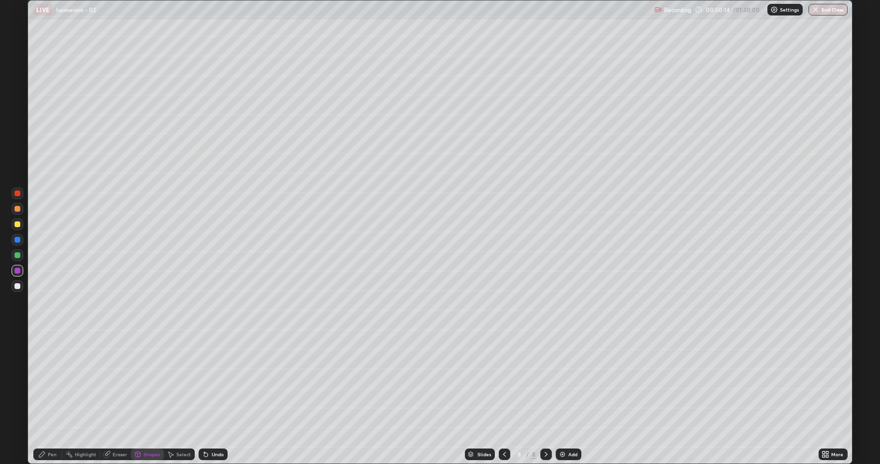
click at [48, 382] on div "Pen" at bounding box center [52, 454] width 9 height 5
click at [19, 287] on div at bounding box center [17, 286] width 6 height 6
click at [145, 382] on div "Shapes" at bounding box center [152, 454] width 16 height 5
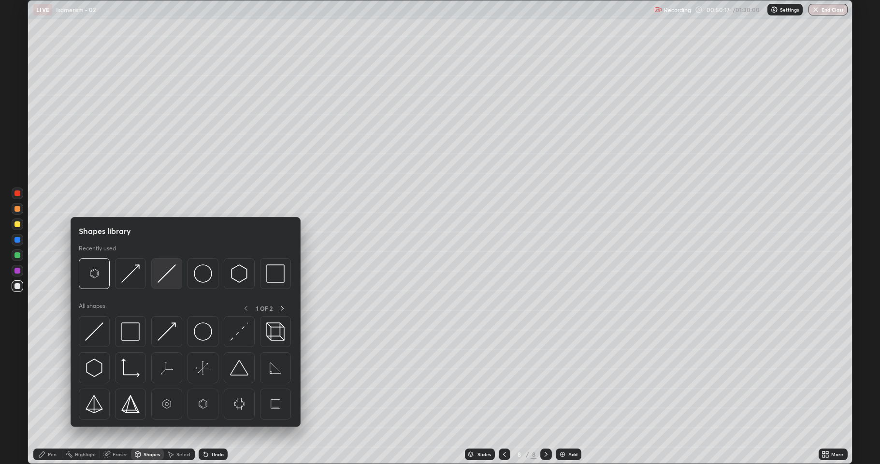
click at [160, 279] on img at bounding box center [167, 273] width 18 height 18
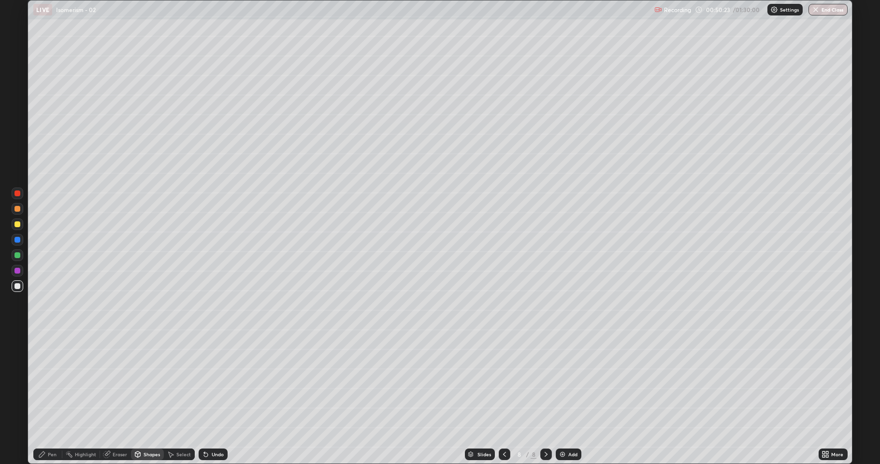
click at [148, 382] on div "Shapes" at bounding box center [152, 454] width 16 height 5
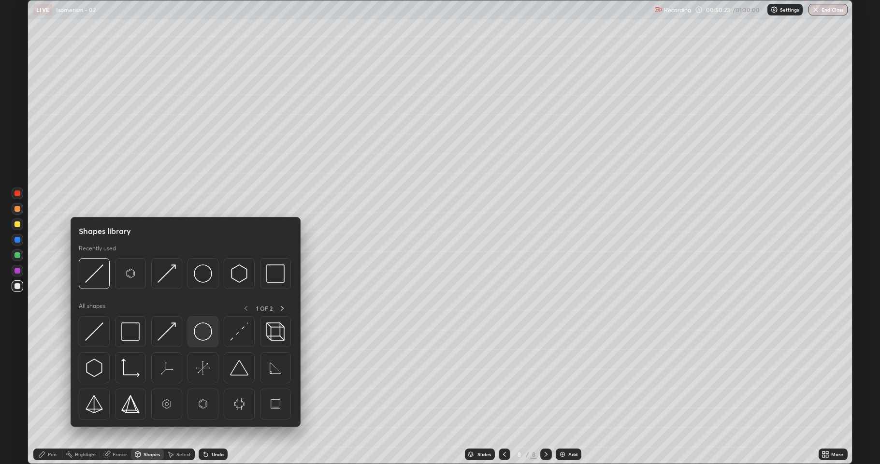
click at [199, 335] on img at bounding box center [203, 331] width 18 height 18
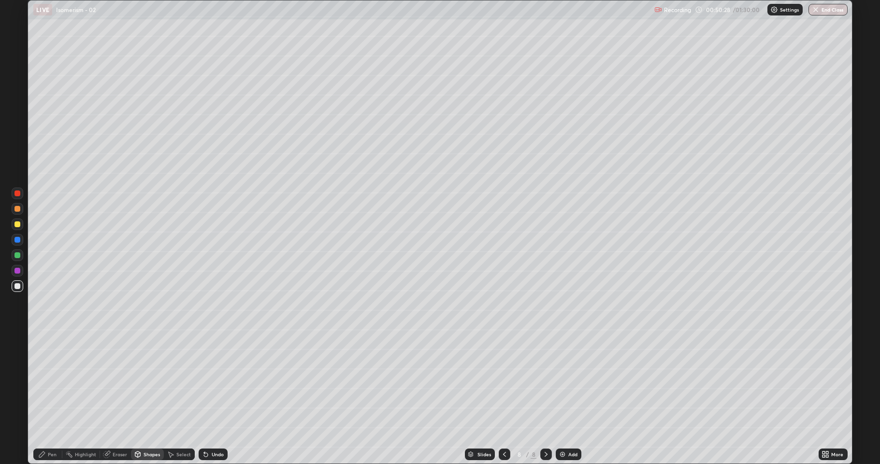
click at [207, 382] on icon at bounding box center [206, 454] width 8 height 8
click at [545, 382] on icon at bounding box center [546, 454] width 8 height 8
click at [562, 382] on img at bounding box center [563, 454] width 8 height 8
click at [48, 382] on div "Pen" at bounding box center [52, 454] width 9 height 5
click at [19, 225] on div at bounding box center [17, 224] width 6 height 6
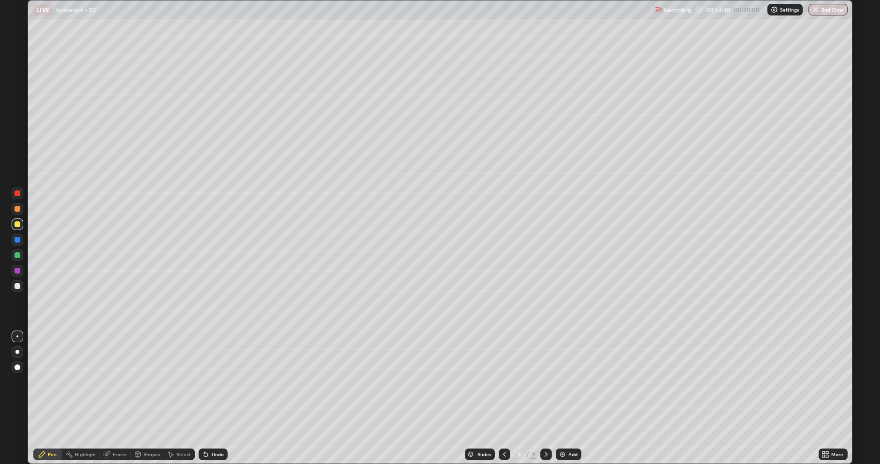
click at [501, 382] on icon at bounding box center [505, 454] width 8 height 8
click at [184, 382] on div "Select" at bounding box center [183, 454] width 14 height 5
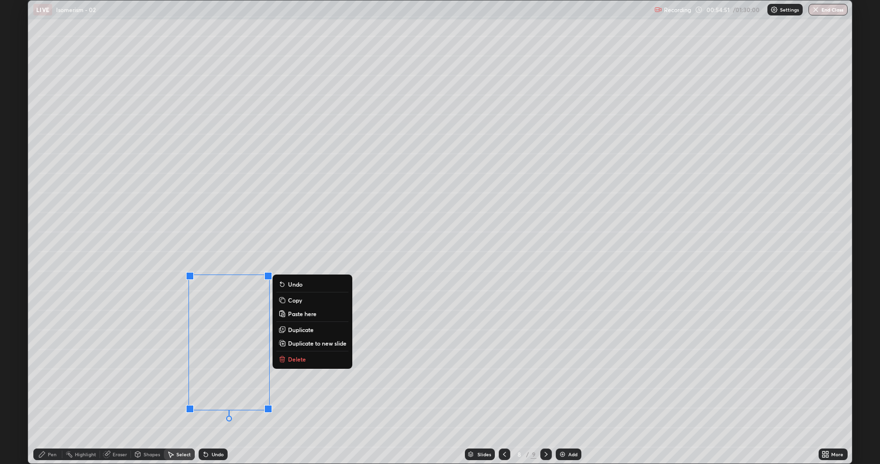
click at [302, 331] on p "Duplicate" at bounding box center [301, 330] width 26 height 8
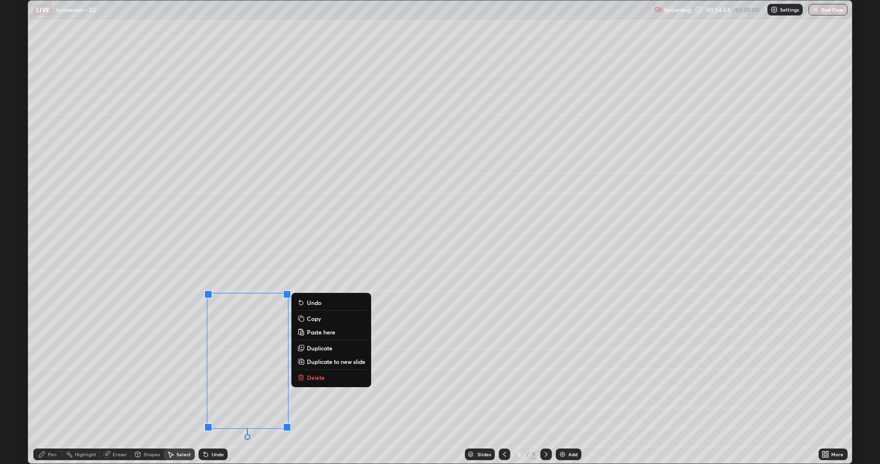
click at [215, 382] on div "Undo" at bounding box center [218, 454] width 12 height 5
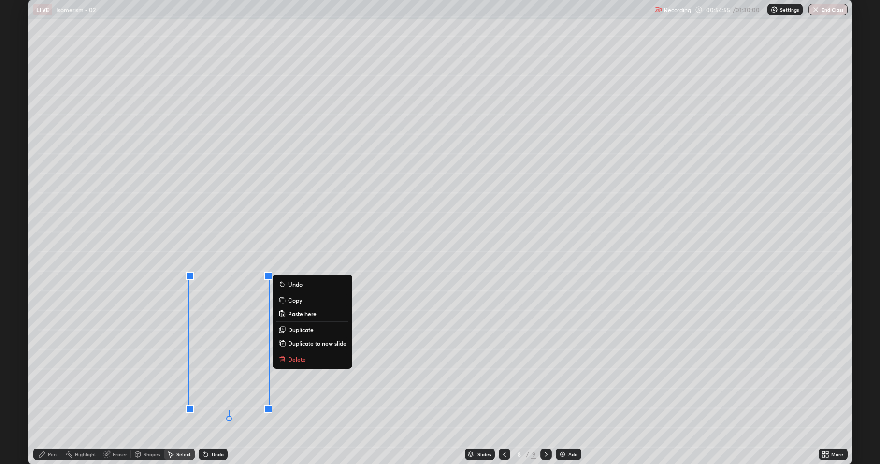
click at [301, 300] on p "Copy" at bounding box center [295, 300] width 14 height 8
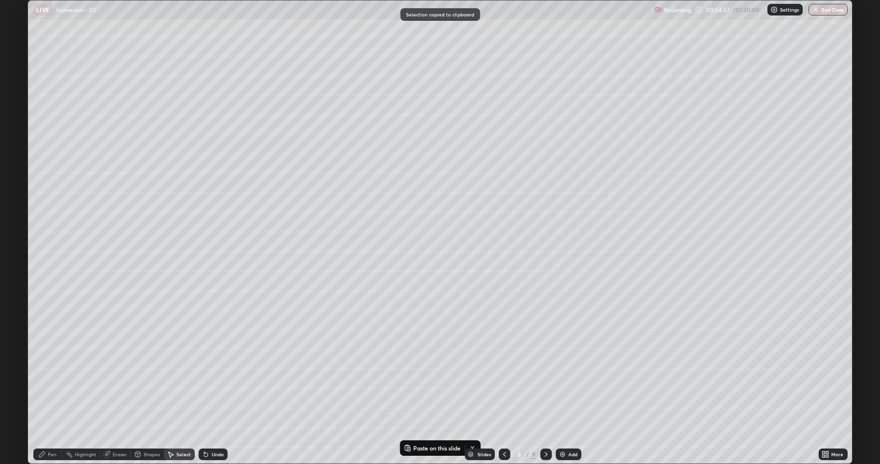
click at [544, 382] on icon at bounding box center [546, 454] width 8 height 8
click at [135, 84] on div "0 ° Undo Copy Paste here Duplicate Duplicate to new slide Delete" at bounding box center [440, 231] width 824 height 463
click at [145, 89] on div "0 ° Undo Copy Paste here Duplicate Duplicate to new slide Delete" at bounding box center [440, 231] width 824 height 463
click at [167, 87] on p "Paste here" at bounding box center [176, 86] width 29 height 8
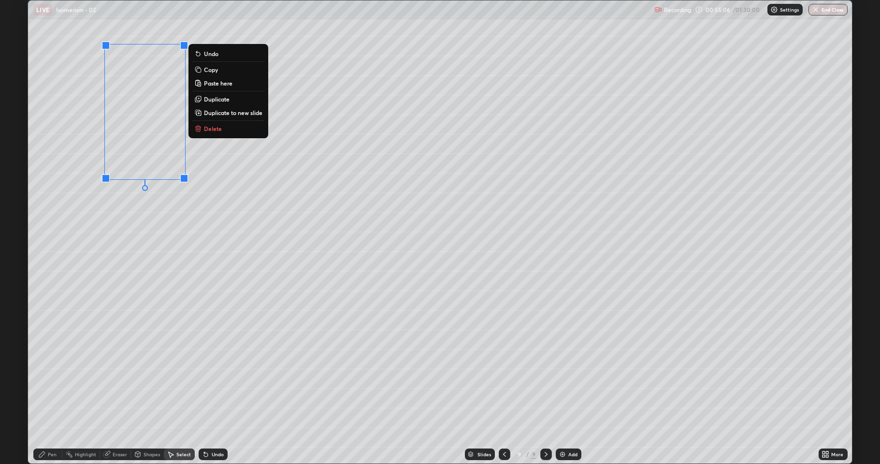
click at [223, 102] on p "Duplicate" at bounding box center [217, 99] width 26 height 8
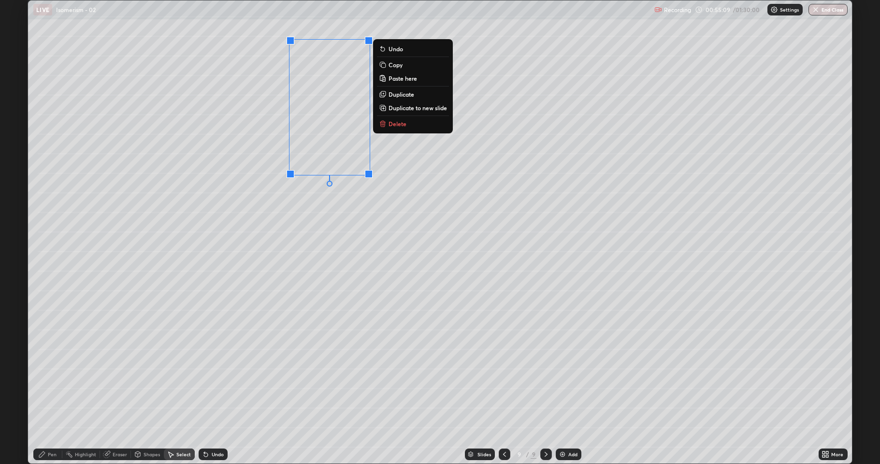
click at [53, 382] on div "Pen" at bounding box center [52, 454] width 9 height 5
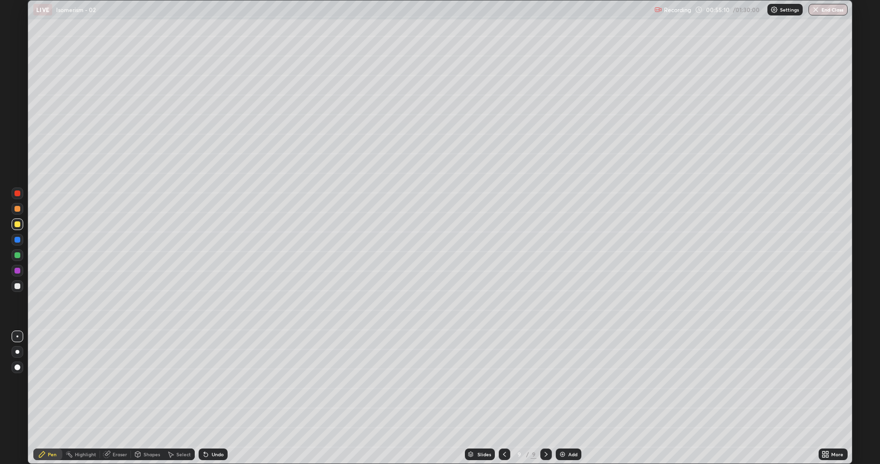
click at [17, 257] on div at bounding box center [17, 255] width 6 height 6
click at [124, 382] on div "Eraser" at bounding box center [120, 454] width 14 height 5
click at [55, 382] on div "Pen" at bounding box center [52, 454] width 9 height 5
click at [18, 286] on div at bounding box center [17, 286] width 6 height 6
click at [18, 224] on div at bounding box center [17, 224] width 6 height 6
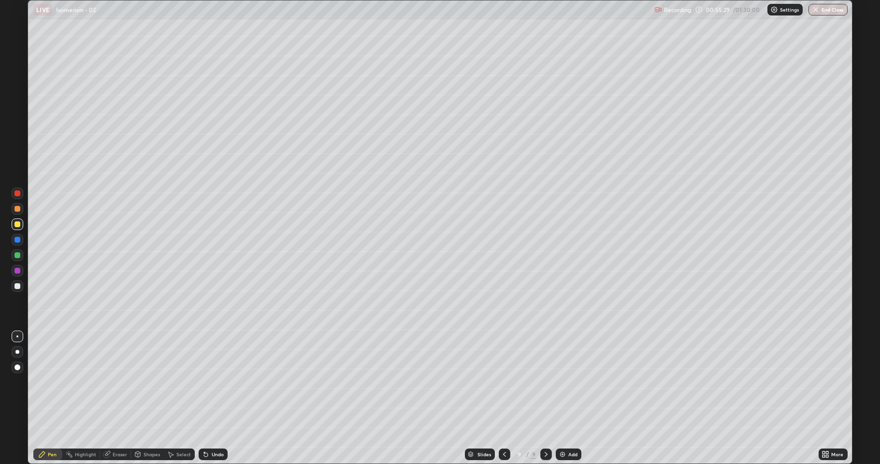
click at [152, 382] on div "Shapes" at bounding box center [152, 454] width 16 height 5
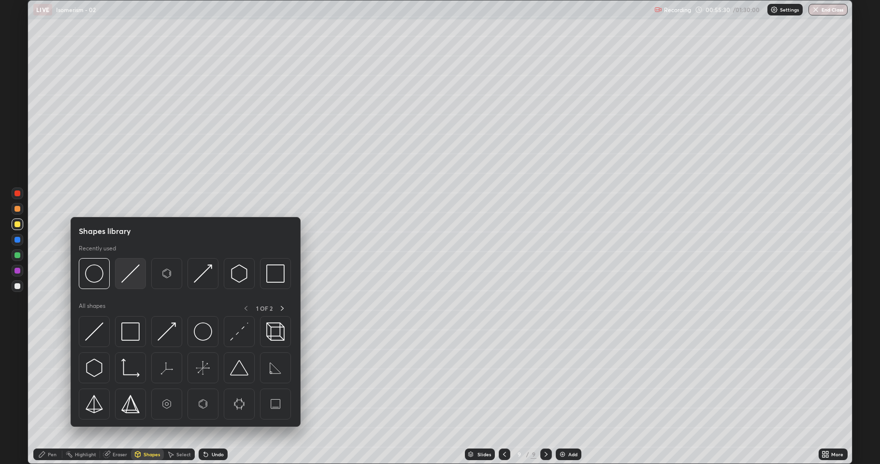
click at [128, 285] on div at bounding box center [130, 273] width 31 height 31
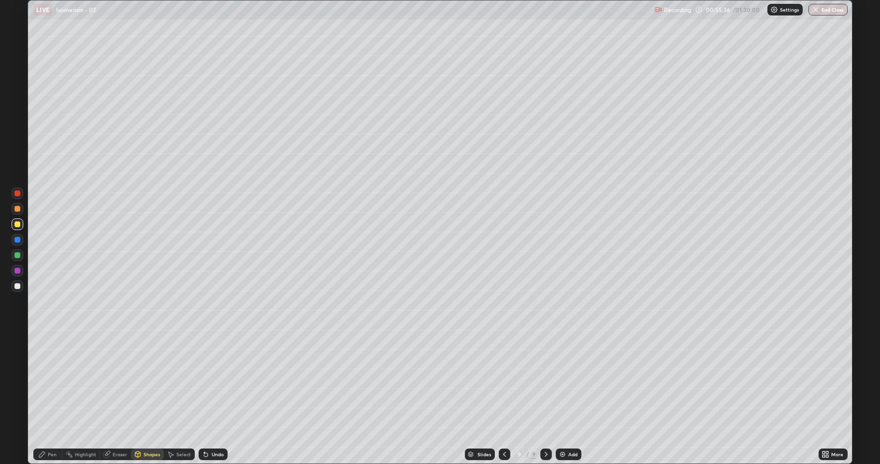
click at [49, 382] on div "Pen" at bounding box center [52, 454] width 9 height 5
click at [17, 286] on div at bounding box center [17, 286] width 6 height 6
click at [19, 222] on div at bounding box center [17, 224] width 6 height 6
click at [17, 287] on div at bounding box center [17, 286] width 6 height 6
click at [219, 382] on div "Undo" at bounding box center [218, 454] width 12 height 5
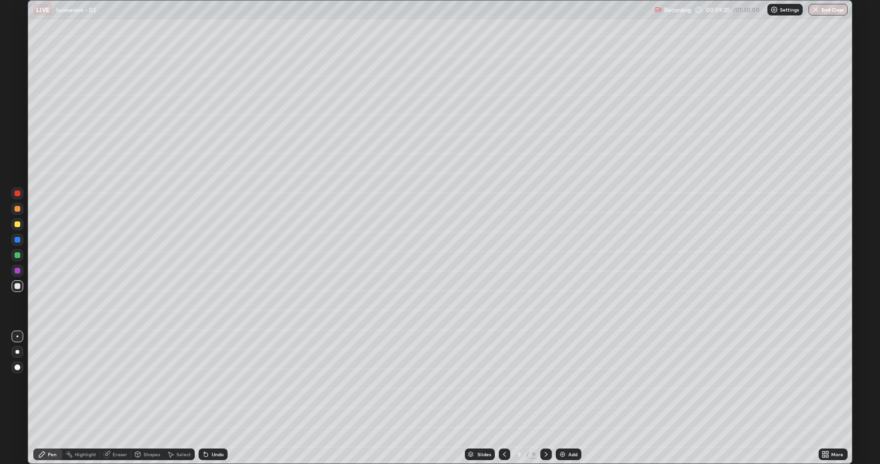
click at [214, 382] on div "Undo" at bounding box center [218, 454] width 12 height 5
click at [212, 382] on div "Undo" at bounding box center [218, 454] width 12 height 5
click at [210, 382] on div "Undo" at bounding box center [213, 454] width 29 height 12
click at [126, 382] on div "Eraser" at bounding box center [120, 454] width 14 height 5
click at [57, 382] on div "Pen" at bounding box center [47, 454] width 29 height 12
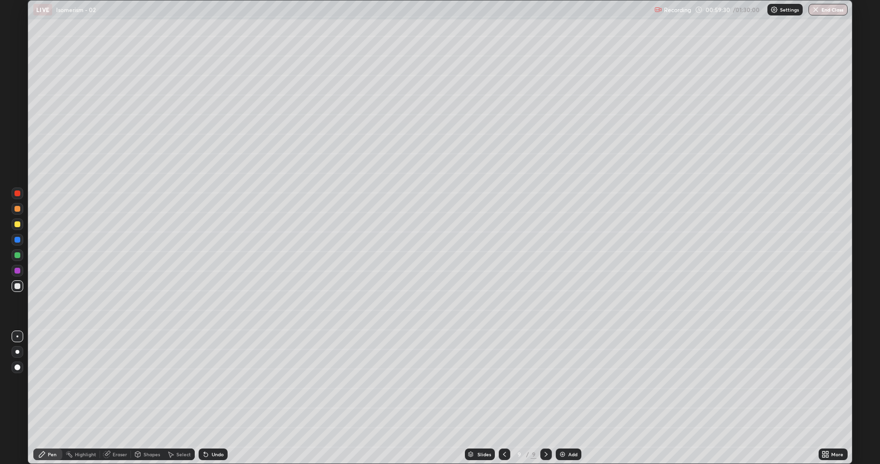
click at [19, 289] on div at bounding box center [18, 286] width 12 height 12
click at [17, 269] on div at bounding box center [17, 271] width 6 height 6
click at [15, 286] on div at bounding box center [17, 286] width 6 height 6
click at [209, 382] on div "Undo" at bounding box center [213, 454] width 29 height 12
click at [543, 382] on div at bounding box center [546, 454] width 12 height 12
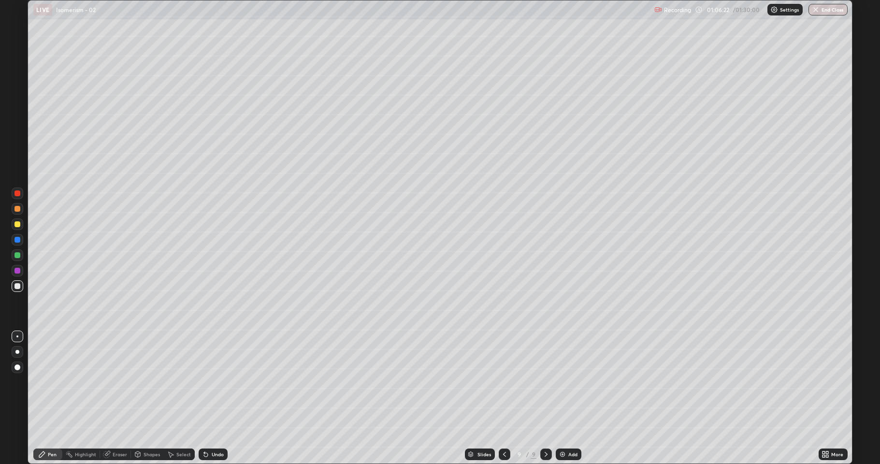
click at [547, 382] on icon at bounding box center [546, 454] width 8 height 8
click at [562, 382] on img at bounding box center [563, 454] width 8 height 8
click at [16, 226] on div at bounding box center [17, 224] width 6 height 6
click at [16, 286] on div at bounding box center [17, 286] width 6 height 6
click at [13, 224] on div at bounding box center [18, 224] width 12 height 12
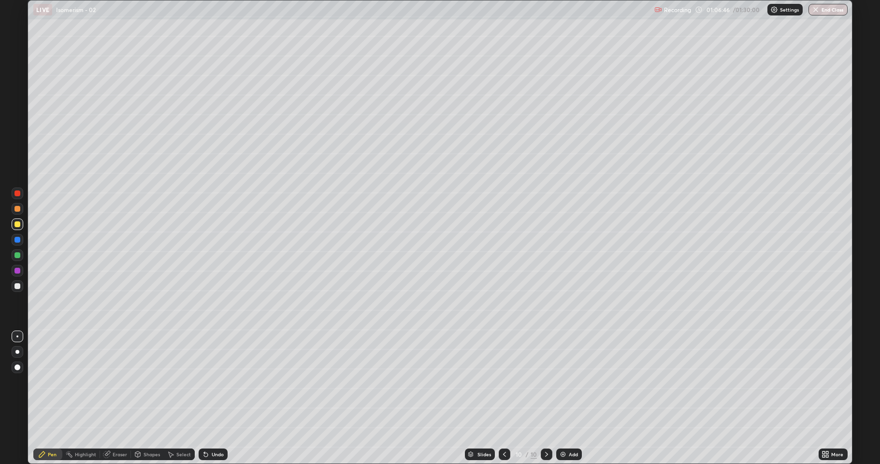
click at [16, 286] on div at bounding box center [17, 286] width 6 height 6
click at [18, 226] on div at bounding box center [17, 224] width 6 height 6
click at [177, 382] on div "Select" at bounding box center [183, 454] width 14 height 5
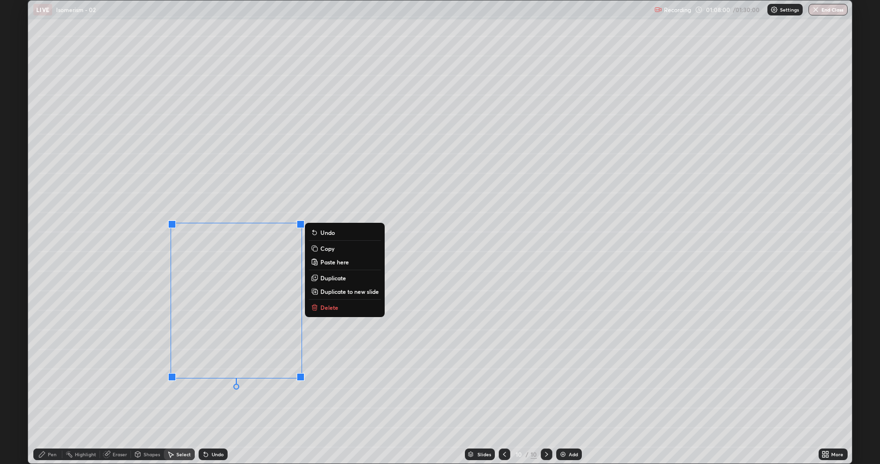
click at [254, 382] on div "0 ° Undo Copy Paste here Duplicate Duplicate to new slide Delete" at bounding box center [440, 231] width 824 height 463
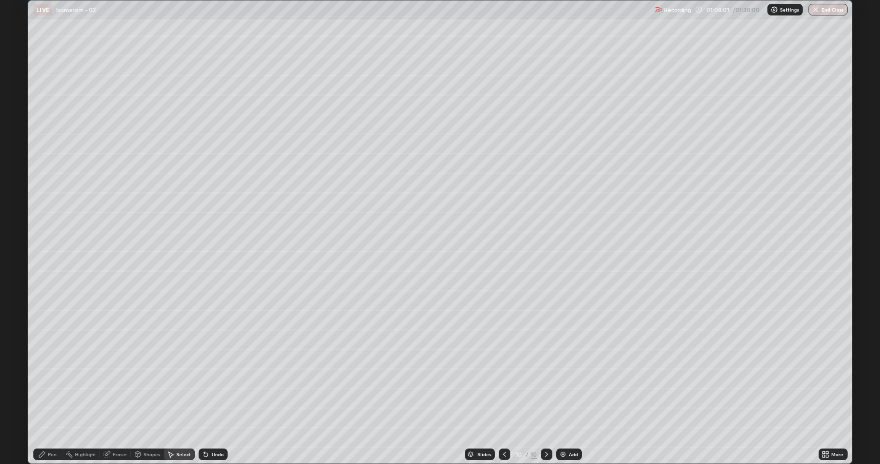
click at [55, 382] on div "Pen" at bounding box center [52, 454] width 9 height 5
click at [17, 287] on div at bounding box center [17, 286] width 6 height 6
click at [219, 382] on div "Undo" at bounding box center [218, 454] width 12 height 5
click at [220, 382] on div "Undo" at bounding box center [218, 454] width 12 height 5
click at [220, 382] on div "Undo" at bounding box center [213, 454] width 29 height 12
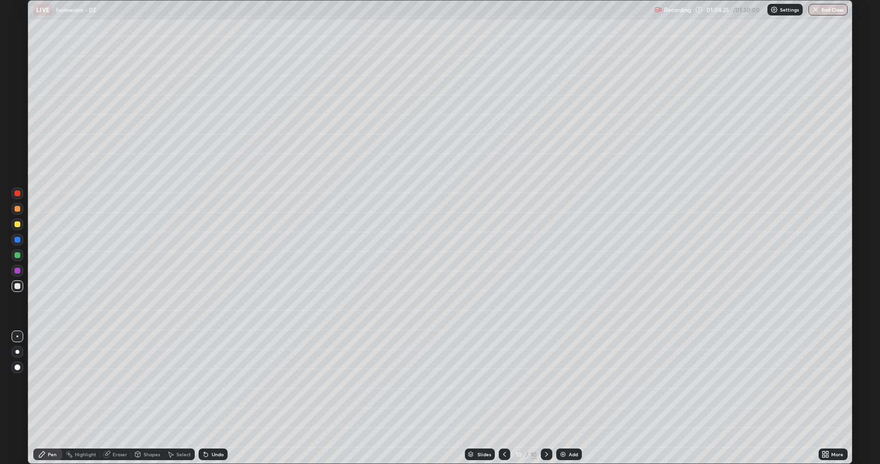
click at [218, 382] on div "Undo" at bounding box center [218, 454] width 12 height 5
click at [14, 227] on div at bounding box center [18, 224] width 12 height 12
click at [18, 271] on div at bounding box center [17, 271] width 6 height 6
click at [17, 284] on div at bounding box center [17, 286] width 6 height 6
click at [16, 226] on div at bounding box center [17, 224] width 6 height 6
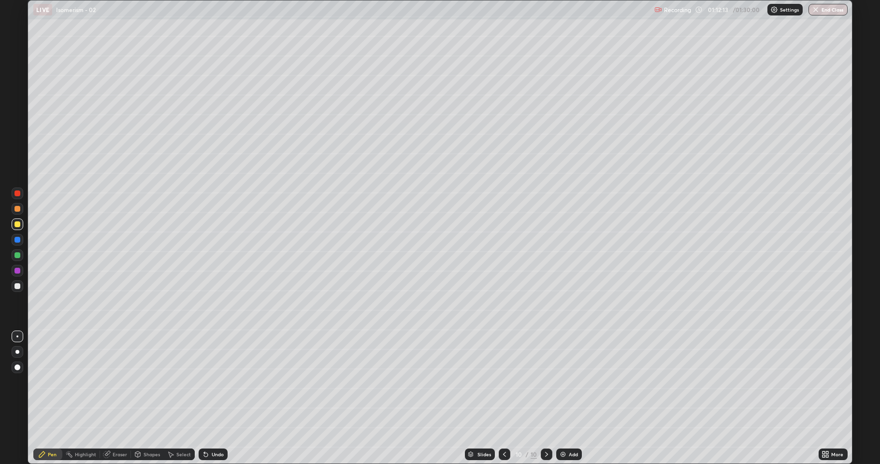
click at [18, 255] on div at bounding box center [17, 255] width 6 height 6
click at [16, 274] on div at bounding box center [18, 271] width 12 height 12
click at [18, 225] on div at bounding box center [17, 224] width 6 height 6
click at [18, 256] on div at bounding box center [17, 255] width 6 height 6
click at [17, 286] on div at bounding box center [17, 286] width 6 height 6
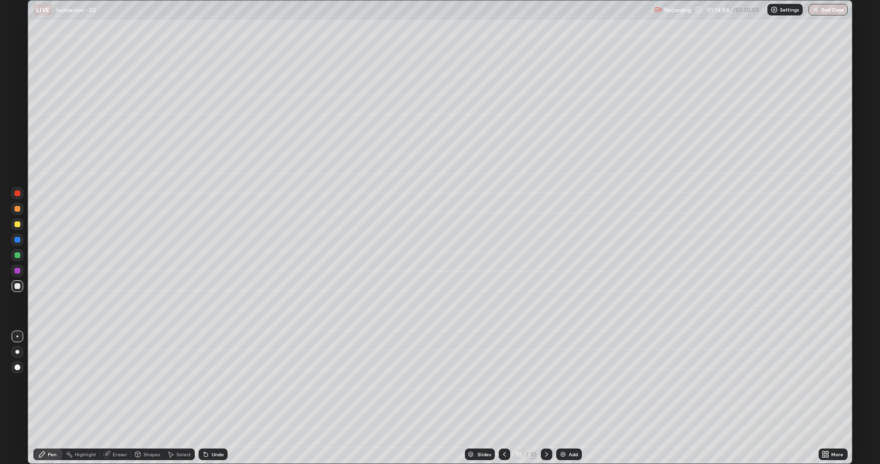
click at [501, 382] on icon at bounding box center [505, 454] width 8 height 8
click at [544, 382] on icon at bounding box center [547, 454] width 8 height 8
click at [562, 382] on img at bounding box center [563, 454] width 8 height 8
click at [16, 223] on div at bounding box center [17, 224] width 6 height 6
click at [18, 289] on div at bounding box center [18, 286] width 12 height 12
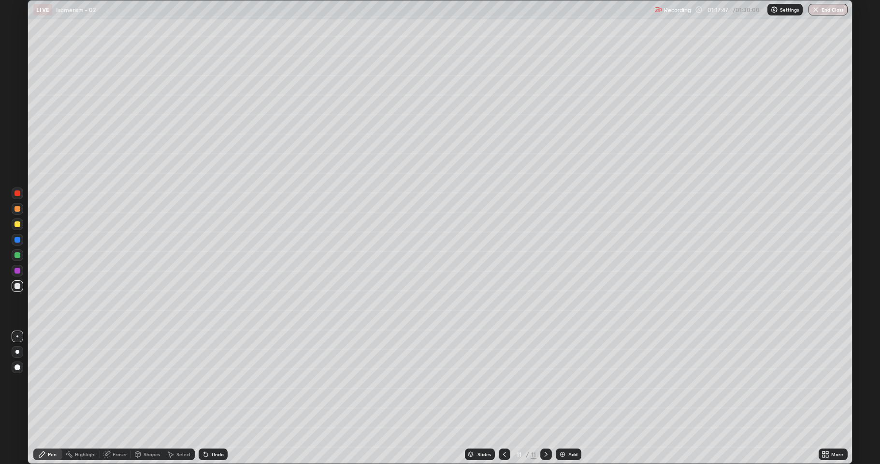
click at [213, 382] on div "Undo" at bounding box center [218, 454] width 12 height 5
click at [212, 382] on div "Undo" at bounding box center [218, 454] width 12 height 5
click at [215, 382] on div "Undo" at bounding box center [218, 454] width 12 height 5
click at [21, 225] on div at bounding box center [18, 224] width 12 height 12
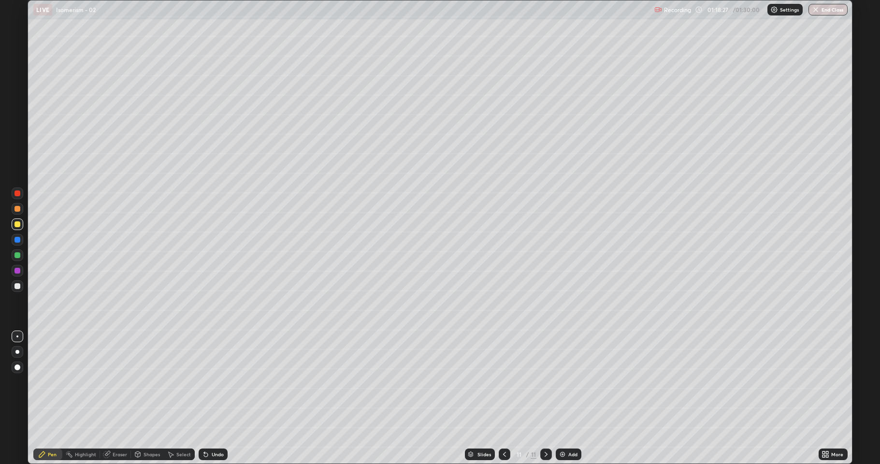
click at [119, 382] on div "Eraser" at bounding box center [120, 454] width 14 height 5
click at [54, 382] on div "Pen" at bounding box center [52, 454] width 9 height 5
click at [17, 228] on div at bounding box center [18, 224] width 12 height 12
click at [17, 255] on div at bounding box center [17, 255] width 6 height 6
click at [212, 382] on div "Undo" at bounding box center [218, 454] width 12 height 5
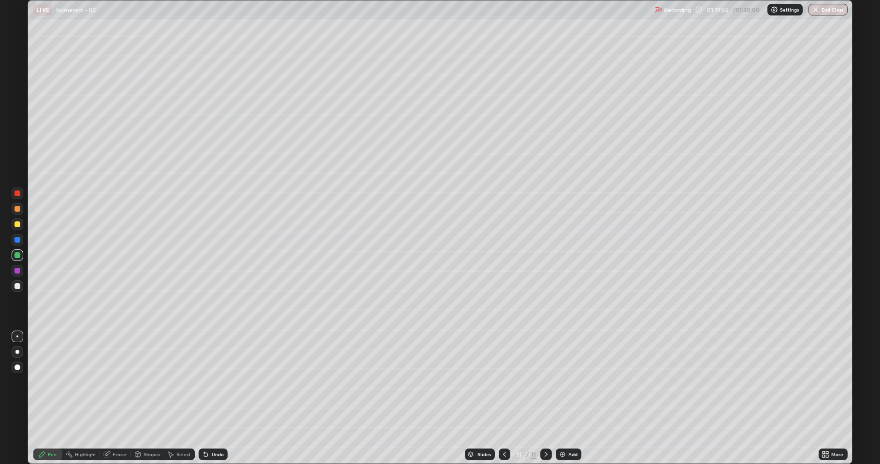
click at [219, 382] on div "Undo" at bounding box center [213, 454] width 29 height 12
click at [16, 271] on div at bounding box center [17, 271] width 6 height 6
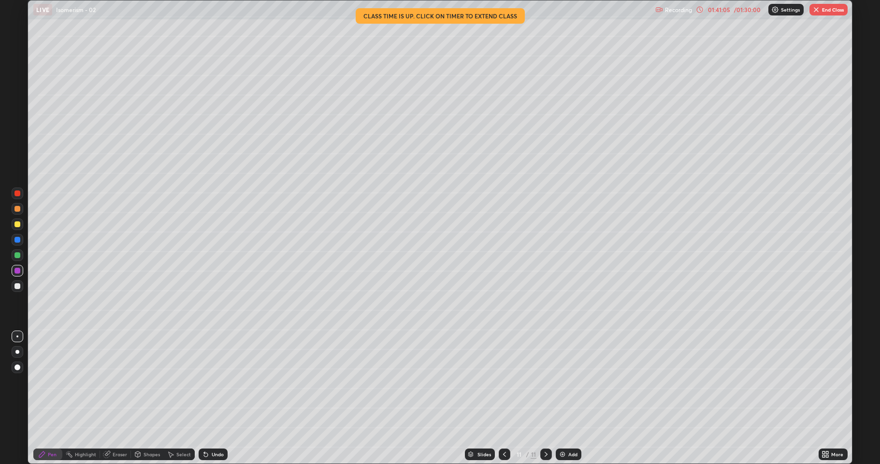
click at [818, 11] on img "button" at bounding box center [816, 10] width 8 height 8
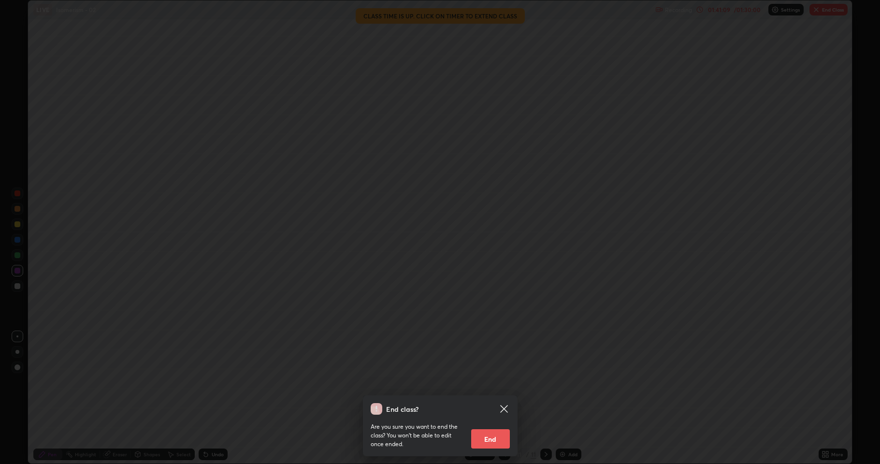
click at [503, 382] on icon at bounding box center [504, 409] width 12 height 12
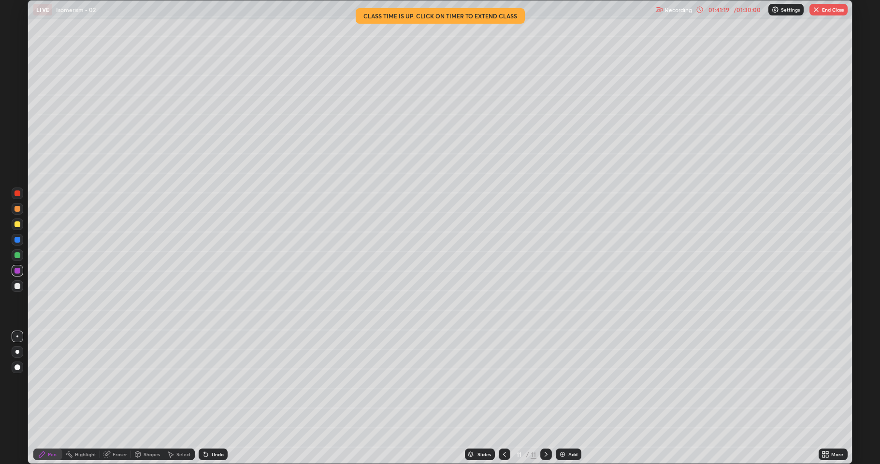
click at [216, 382] on div "Undo" at bounding box center [218, 454] width 12 height 5
click at [213, 382] on div "Undo" at bounding box center [218, 454] width 12 height 5
click at [212, 382] on div "Undo" at bounding box center [213, 454] width 29 height 12
click at [213, 382] on div "Undo" at bounding box center [218, 454] width 12 height 5
click at [204, 382] on icon at bounding box center [206, 454] width 8 height 8
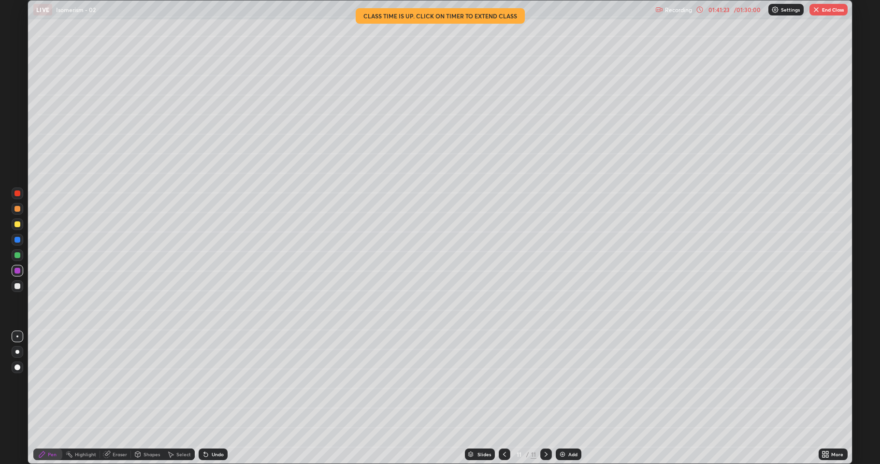
click at [204, 382] on icon at bounding box center [204, 452] width 1 height 1
click at [204, 382] on icon at bounding box center [206, 455] width 4 height 4
click at [216, 382] on div "Undo" at bounding box center [213, 454] width 29 height 12
click at [222, 382] on div "Undo" at bounding box center [213, 454] width 29 height 12
click at [223, 382] on div "Undo" at bounding box center [213, 454] width 29 height 12
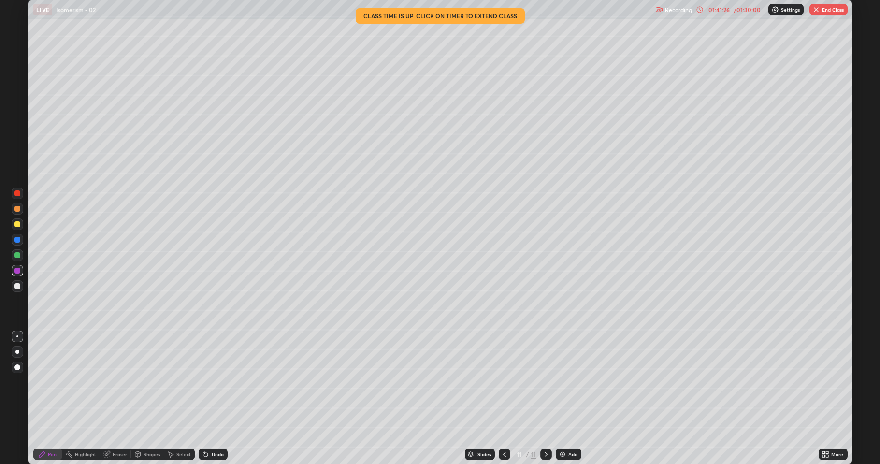
click at [206, 382] on icon at bounding box center [206, 455] width 4 height 4
click at [212, 382] on div "Undo" at bounding box center [218, 454] width 12 height 5
